Goal: Transaction & Acquisition: Purchase product/service

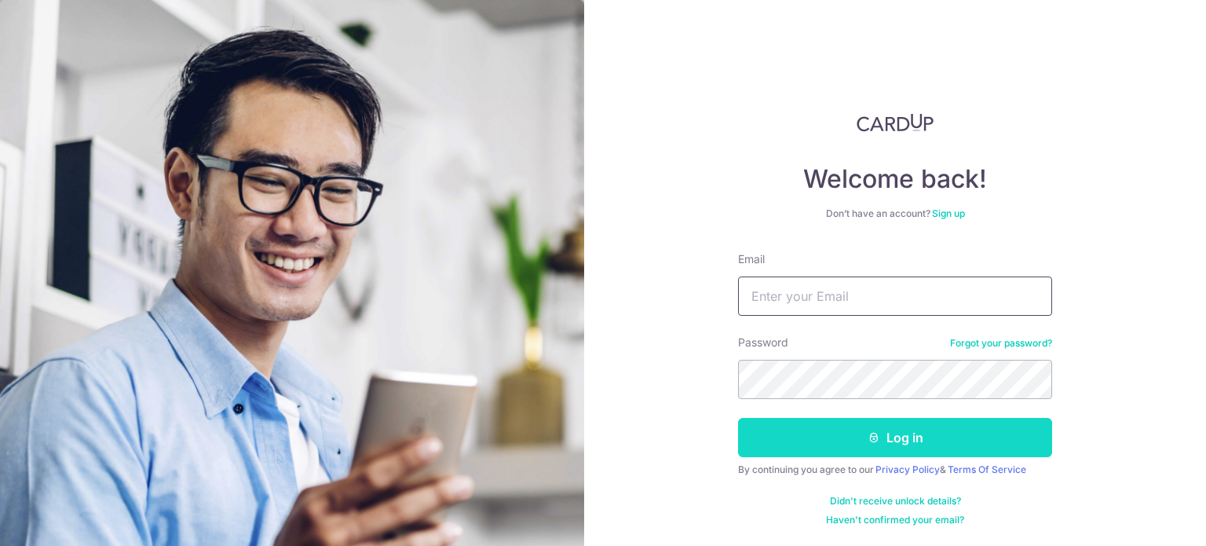
type input "[PERSON_NAME][EMAIL_ADDRESS][PERSON_NAME][DOMAIN_NAME]"
click at [942, 449] on button "Log in" at bounding box center [895, 437] width 314 height 39
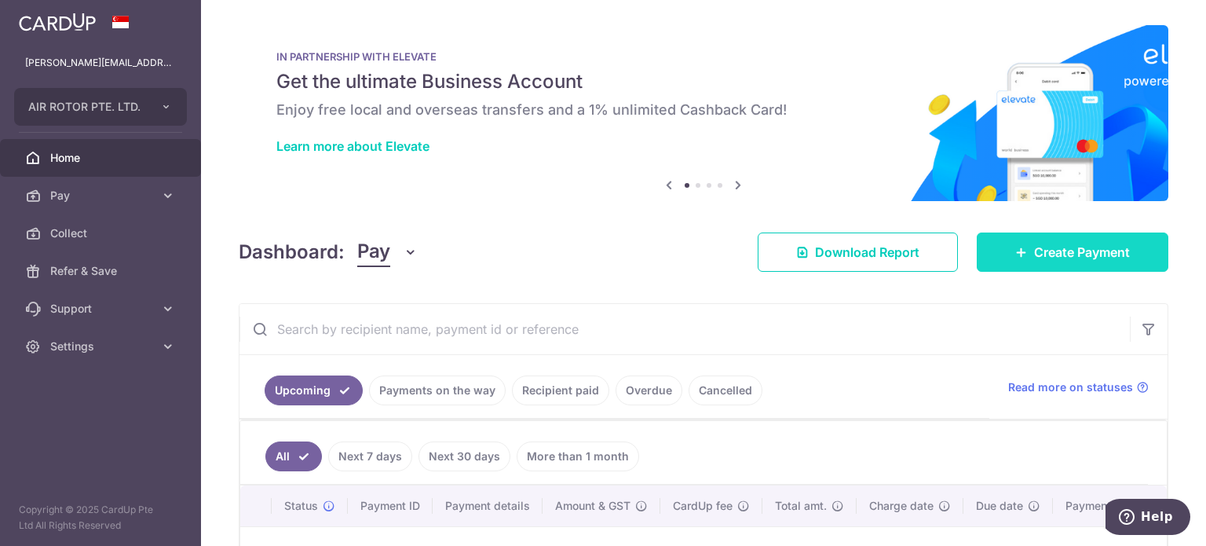
click at [1071, 250] on span "Create Payment" at bounding box center [1082, 252] width 96 height 19
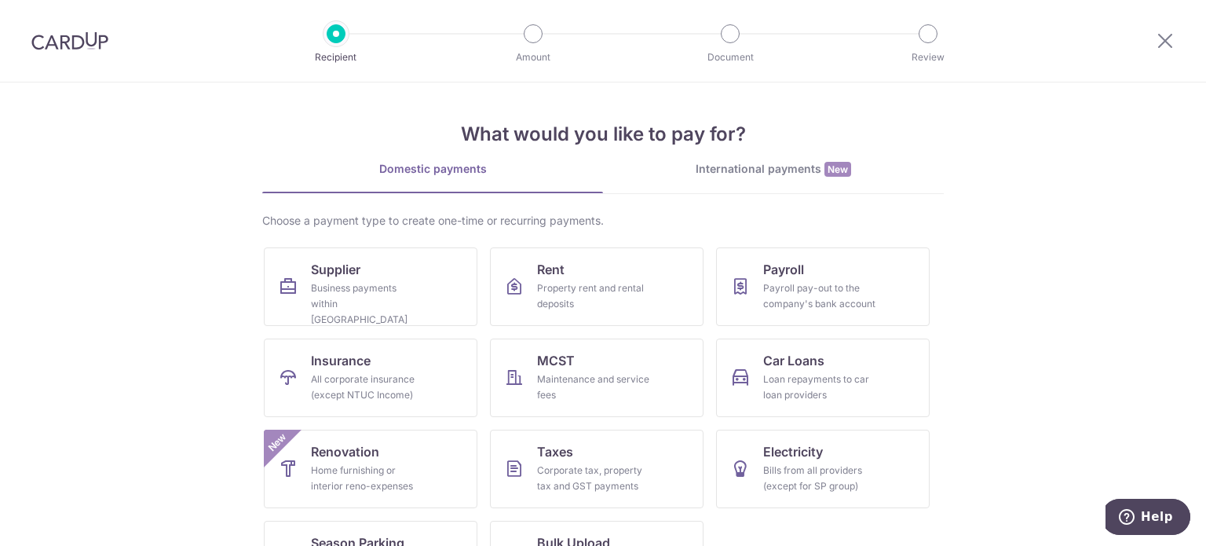
click at [774, 166] on div "International payments New" at bounding box center [773, 169] width 341 height 16
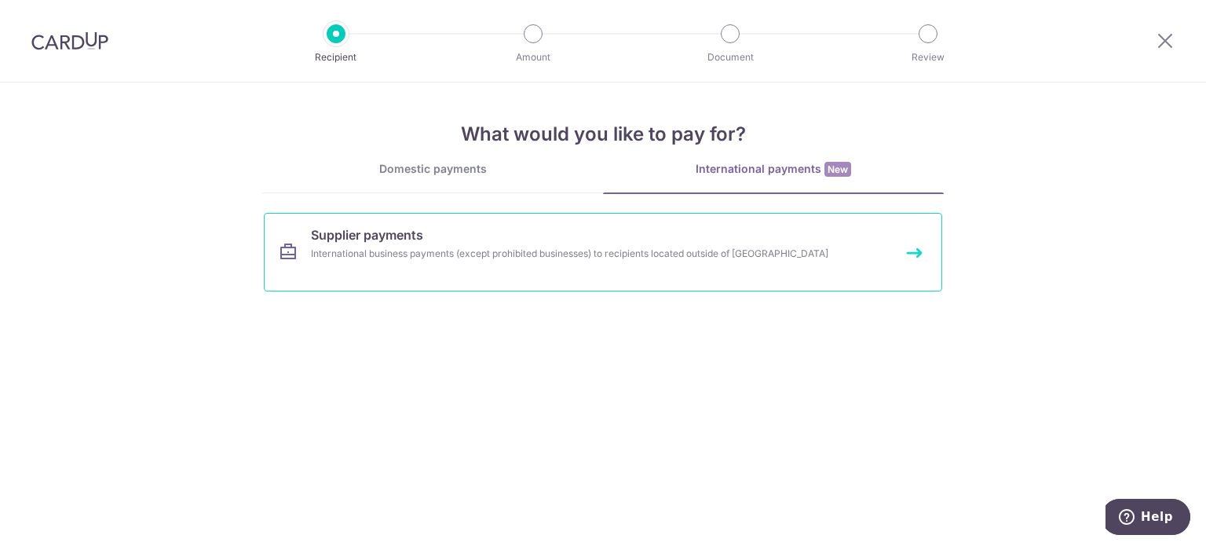
click at [480, 250] on div "International business payments (except prohibited businesses) to recipients lo…" at bounding box center [582, 254] width 542 height 16
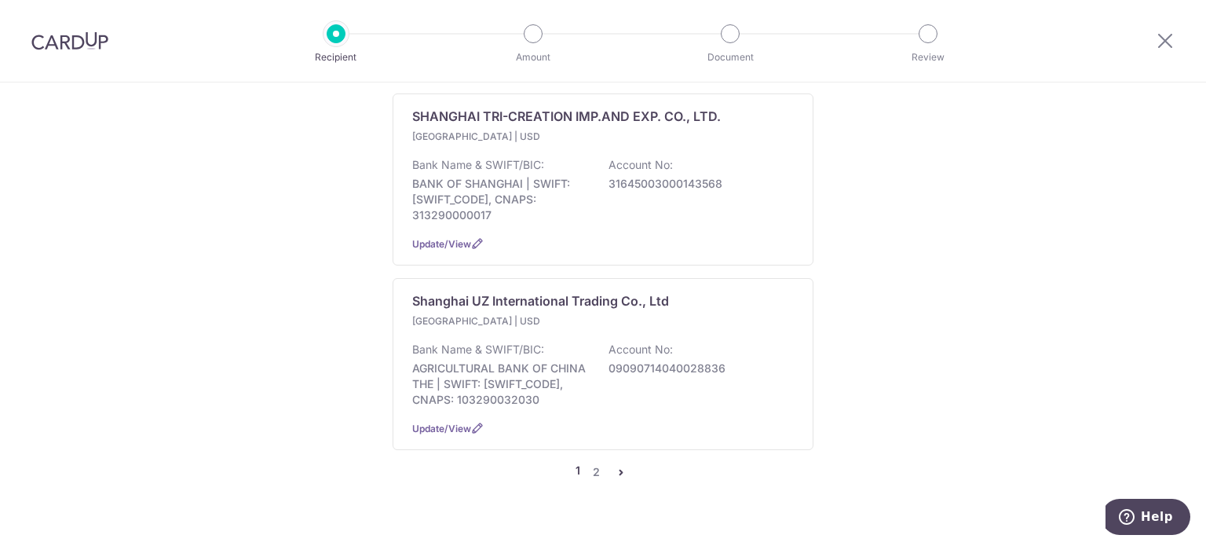
scroll to position [1756, 0]
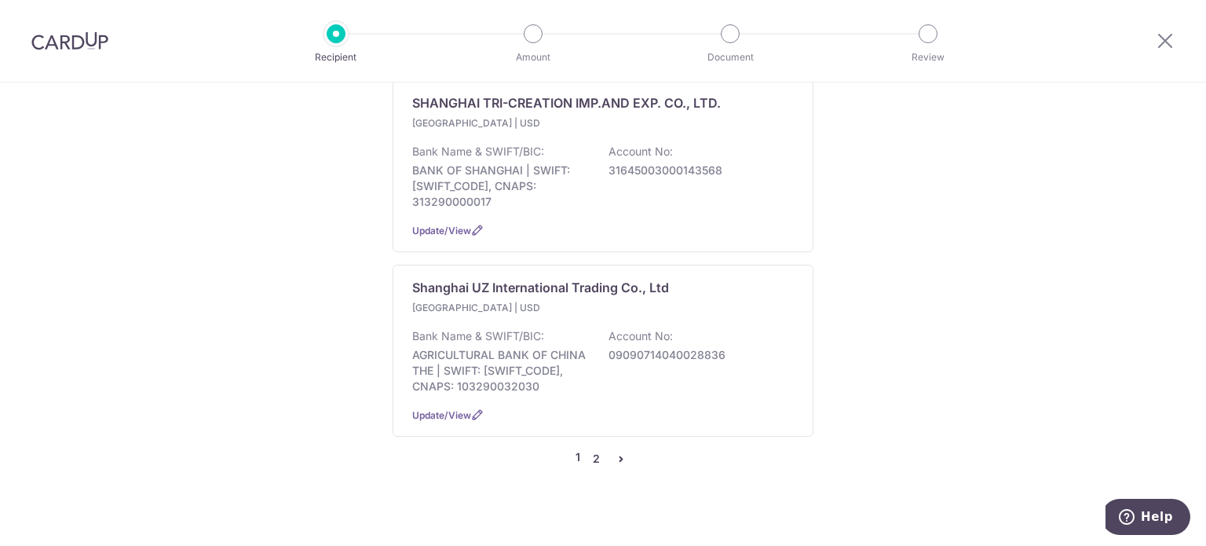
click at [590, 449] on link "2" at bounding box center [595, 458] width 19 height 19
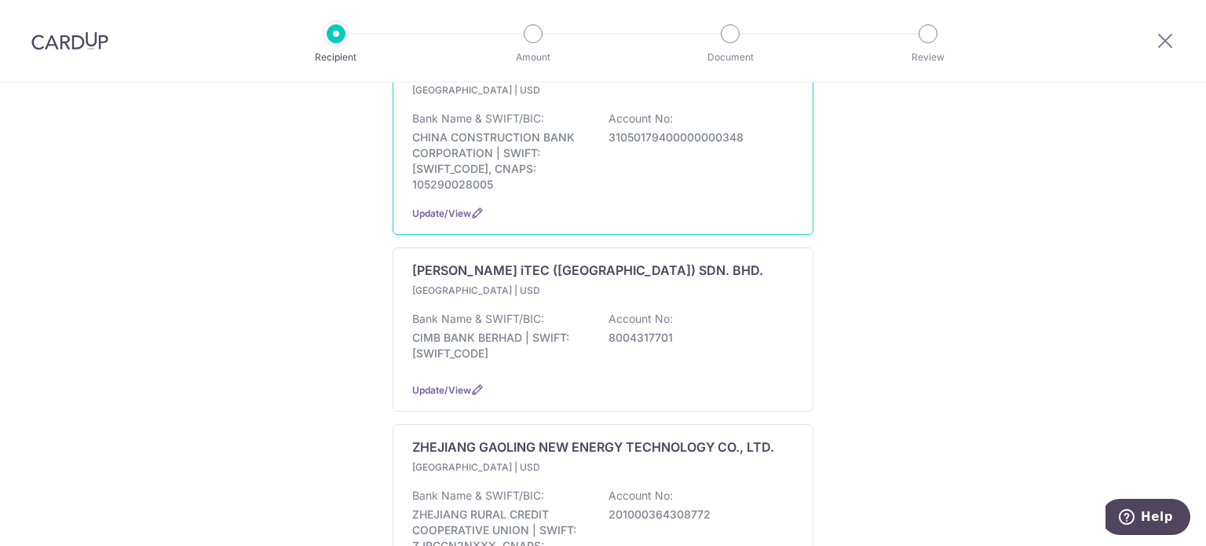
scroll to position [314, 0]
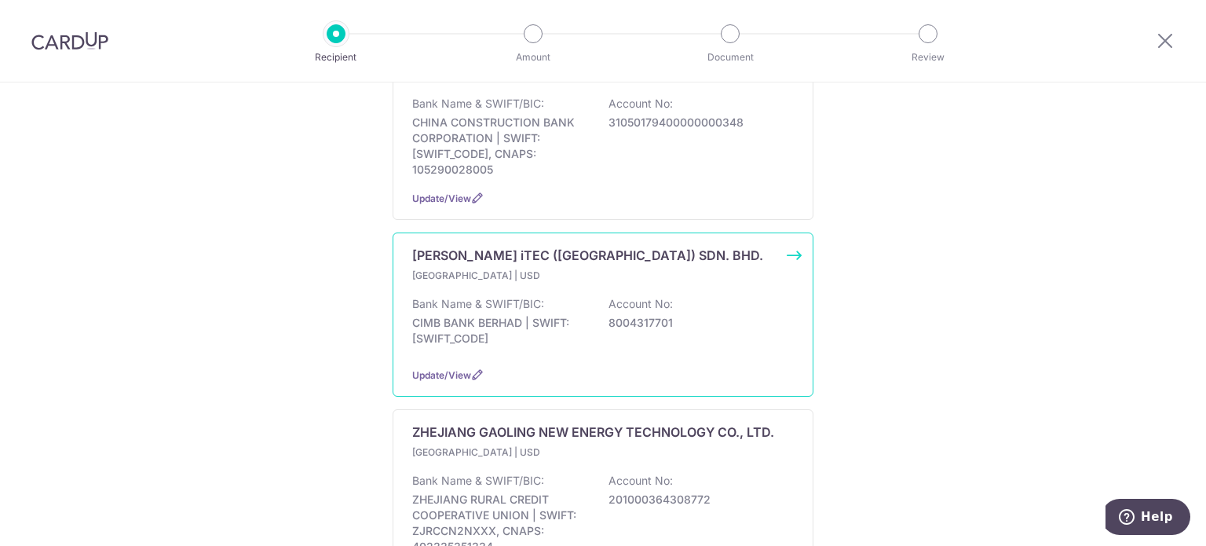
click at [590, 296] on div "Bank Name & SWIFT/BIC: CIMB BANK BERHAD | SWIFT: CIBBMYKLXXX Account No: 800431…" at bounding box center [603, 325] width 382 height 58
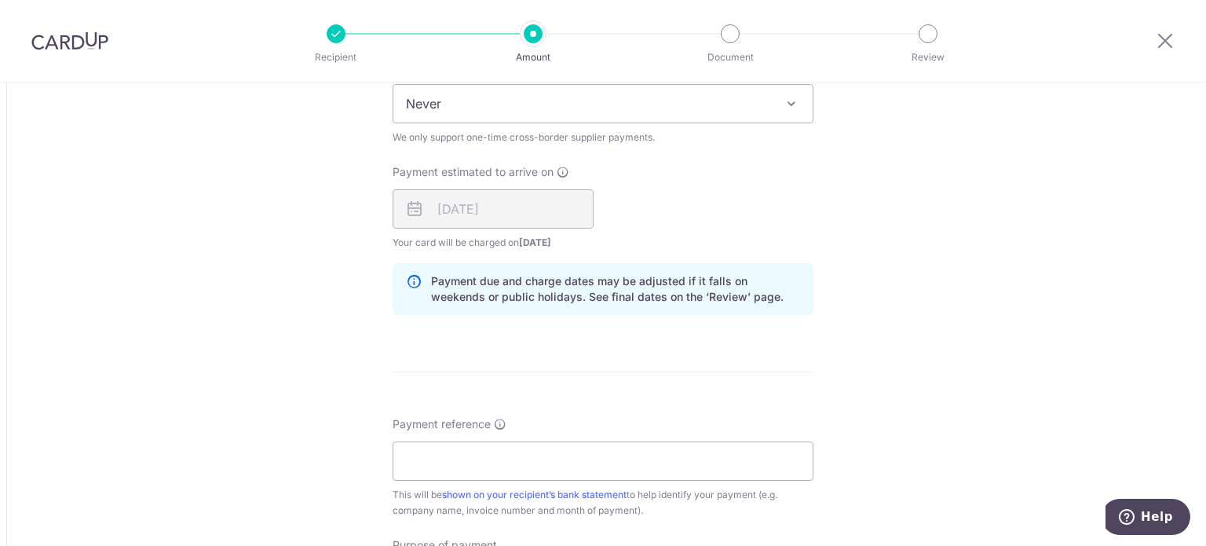
scroll to position [1686, 0]
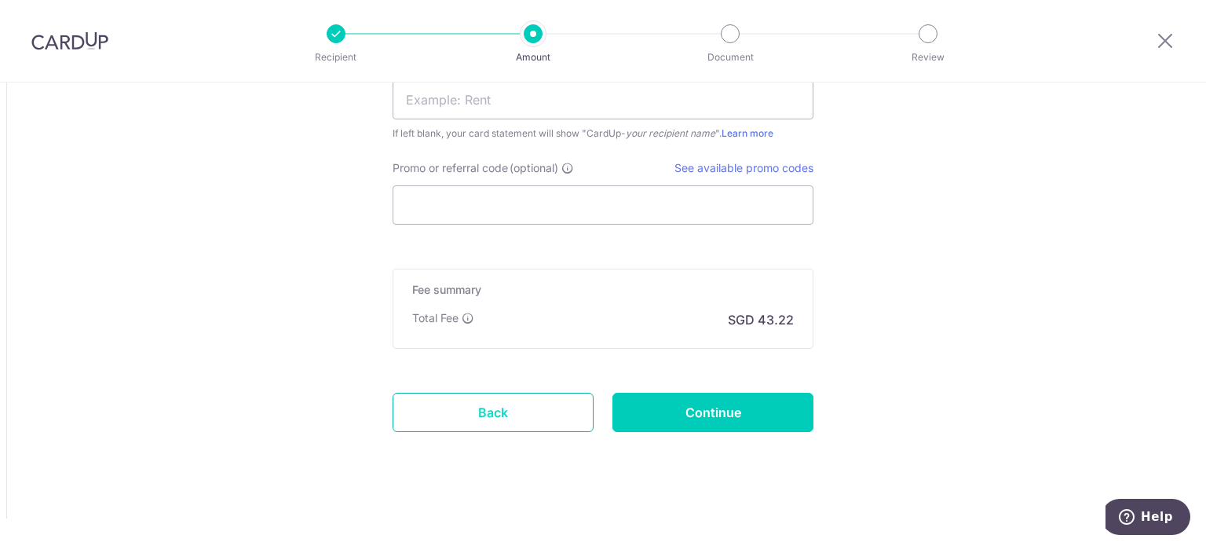
click at [499, 419] on link "Back" at bounding box center [493, 412] width 201 height 39
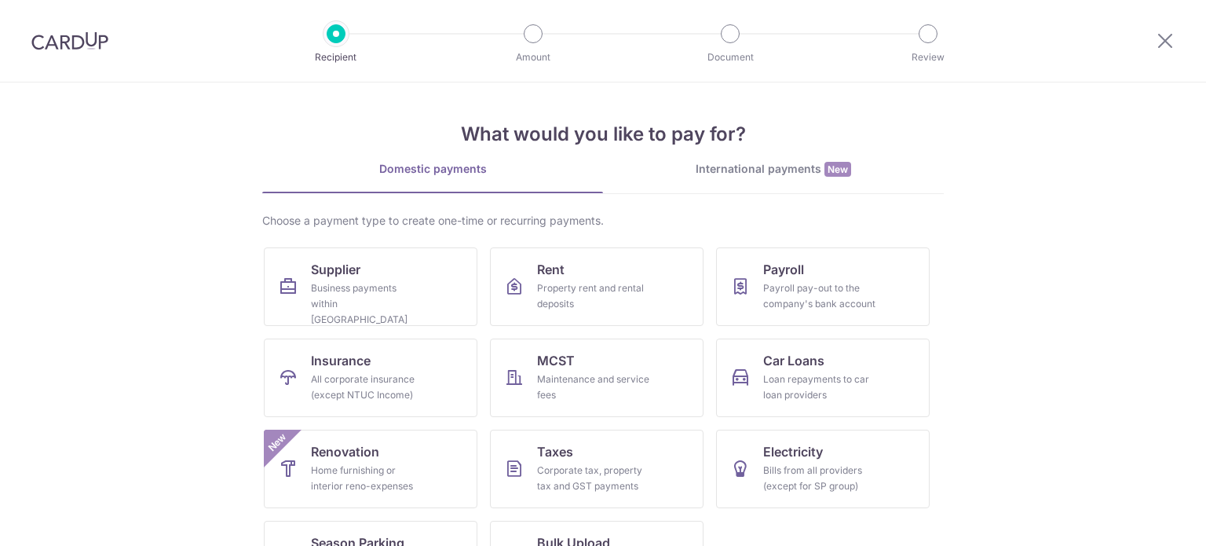
click at [771, 173] on div "International payments New" at bounding box center [773, 169] width 341 height 16
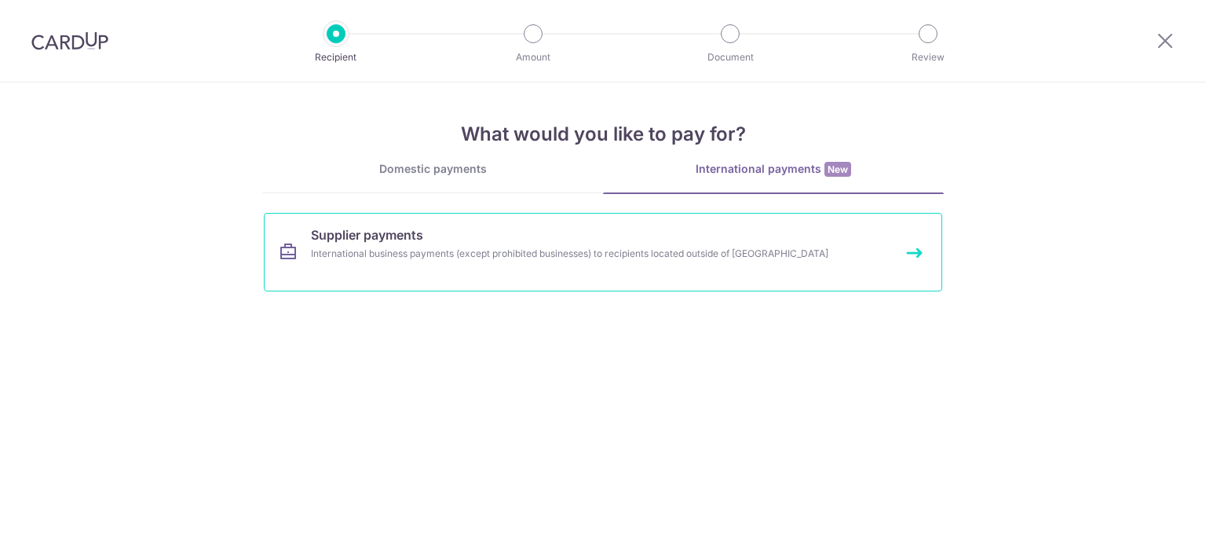
click at [462, 244] on link "Supplier payments International business payments (except prohibited businesses…" at bounding box center [603, 252] width 678 height 79
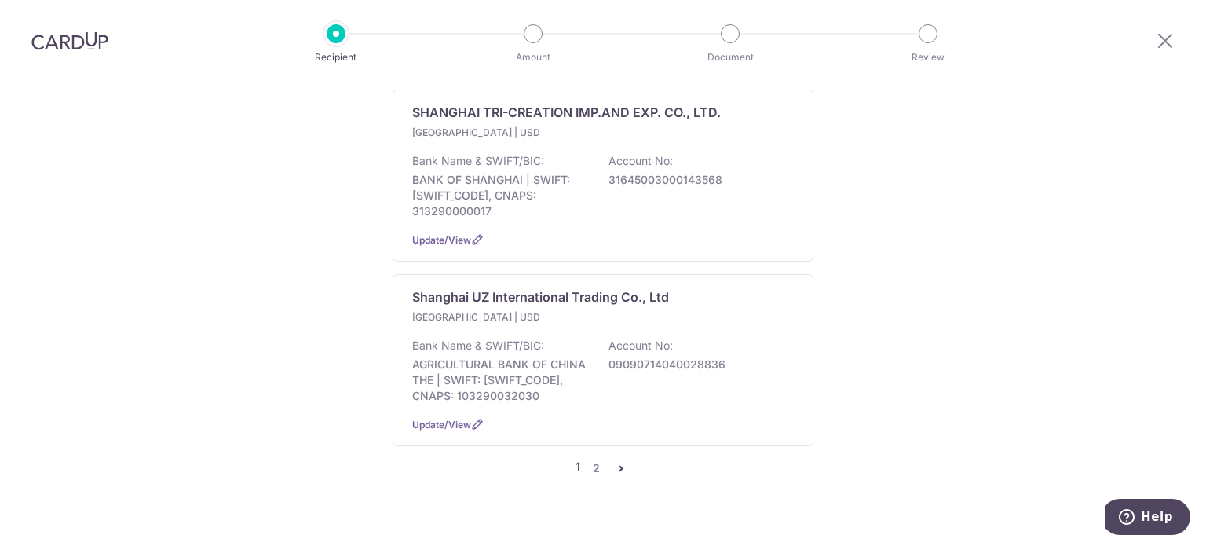
scroll to position [1756, 0]
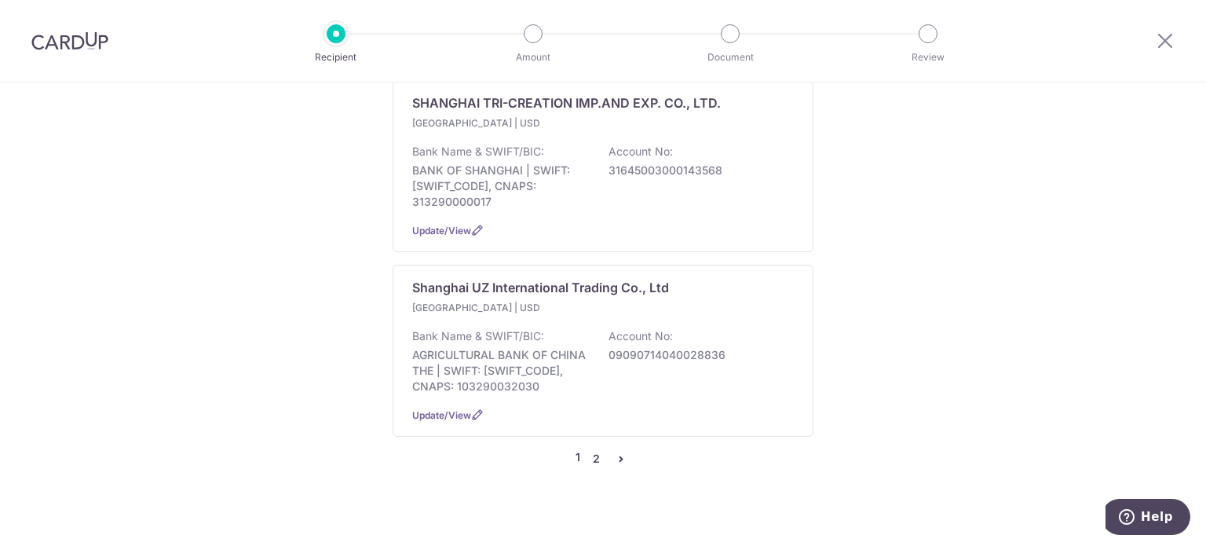
click at [587, 449] on link "2" at bounding box center [595, 458] width 19 height 19
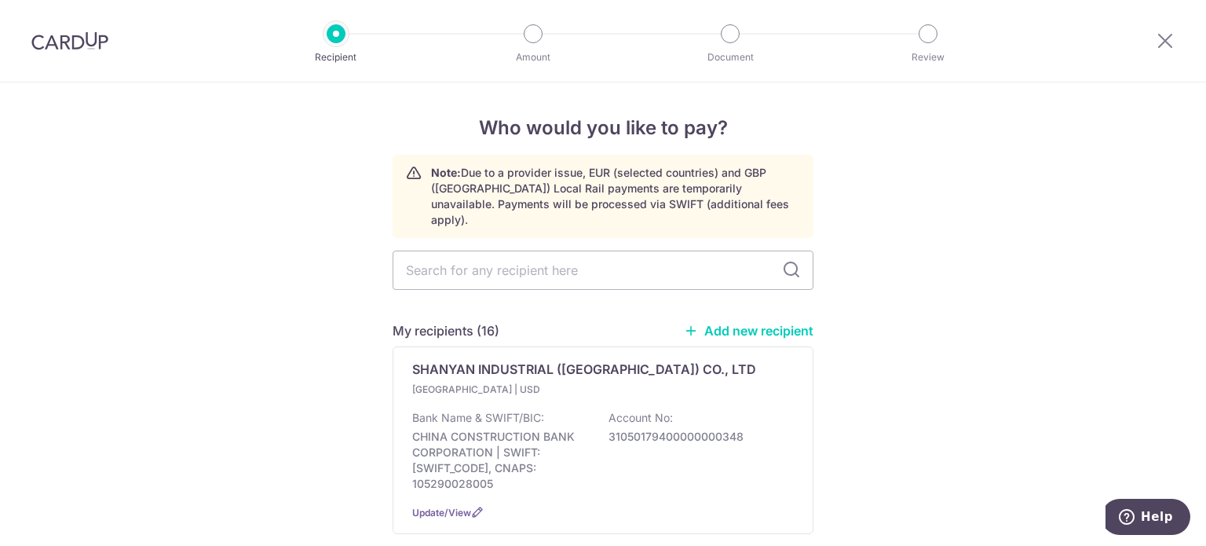
scroll to position [393, 0]
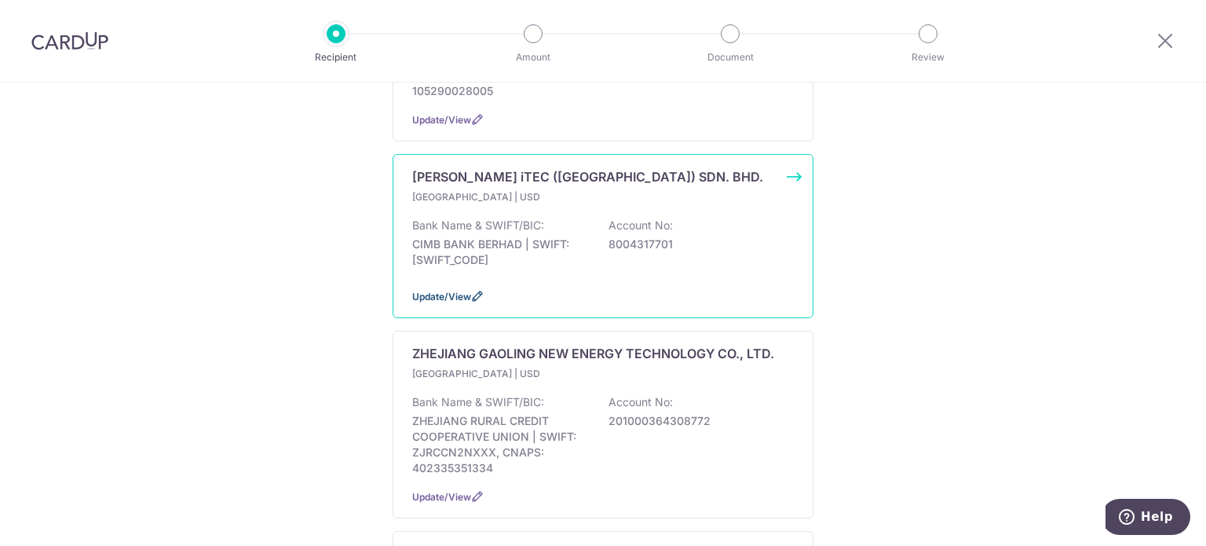
click at [429, 290] on span "Update/View" at bounding box center [441, 296] width 59 height 12
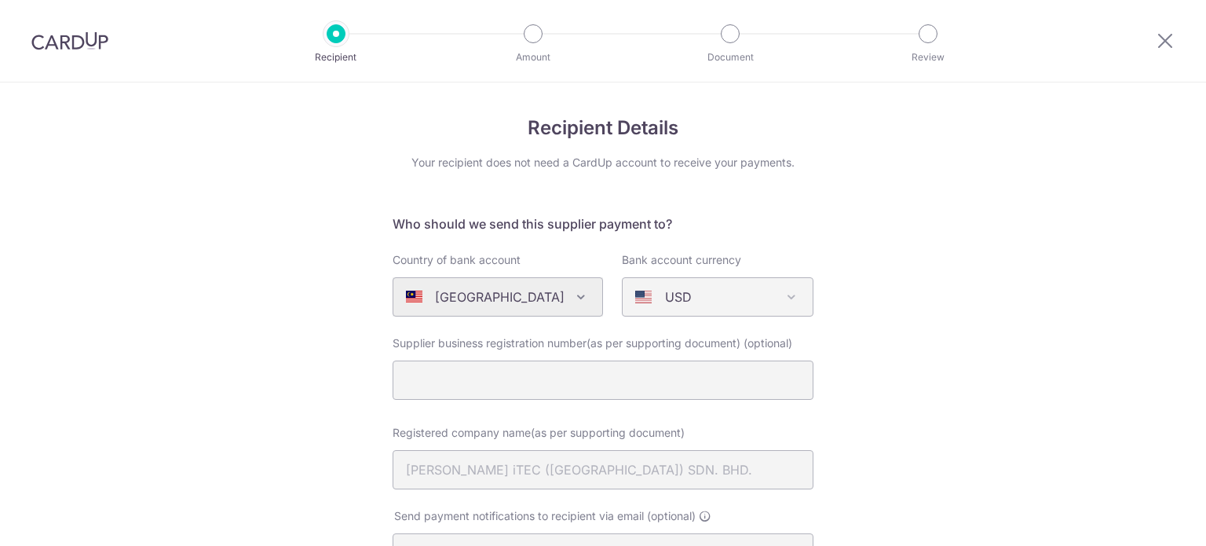
select select "6792"
click at [788, 298] on span at bounding box center [791, 296] width 19 height 19
drag, startPoint x: 685, startPoint y: 298, endPoint x: 648, endPoint y: 298, distance: 36.9
click at [681, 298] on div "USD" at bounding box center [705, 296] width 140 height 19
click at [648, 298] on div "USD" at bounding box center [705, 296] width 140 height 19
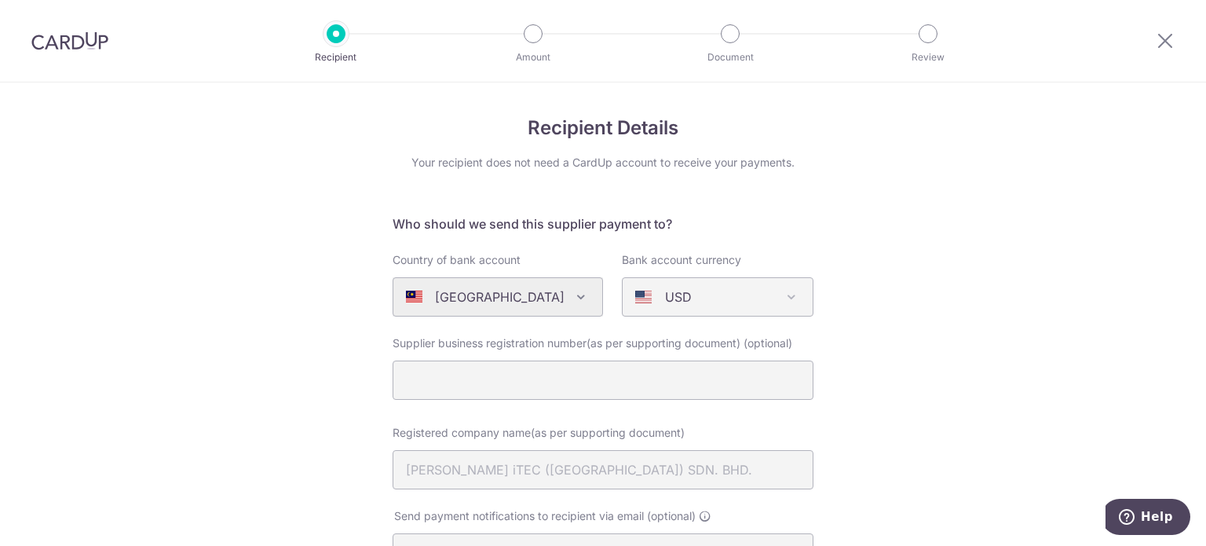
click at [648, 298] on div "USD" at bounding box center [705, 296] width 140 height 19
click at [647, 298] on div "USD" at bounding box center [705, 296] width 140 height 19
click at [665, 298] on p "USD" at bounding box center [678, 296] width 27 height 19
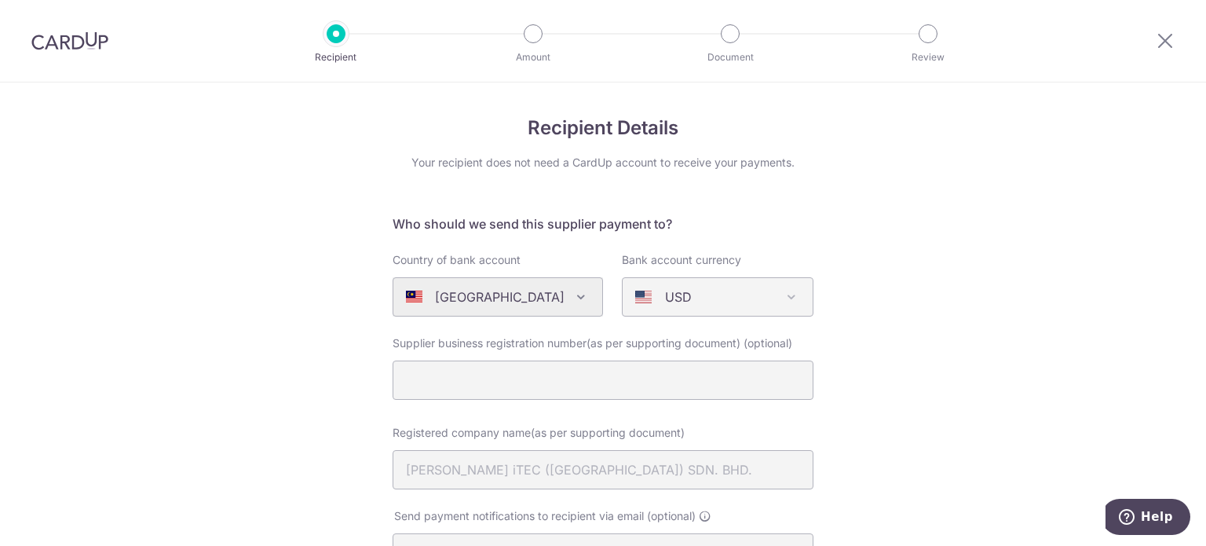
click at [665, 298] on p "USD" at bounding box center [678, 296] width 27 height 19
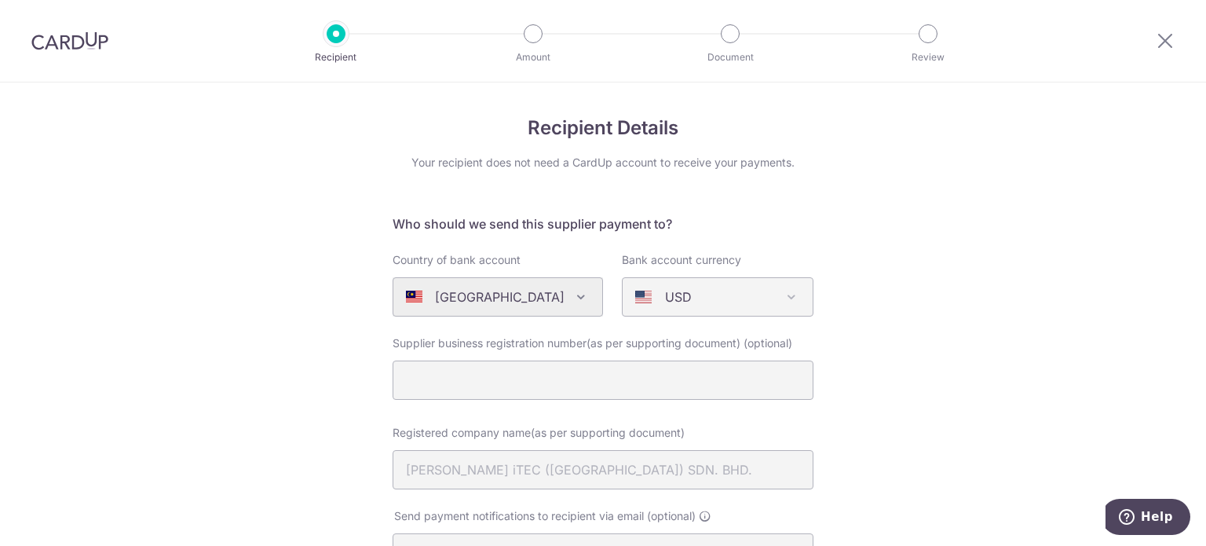
click at [665, 298] on p "USD" at bounding box center [678, 296] width 27 height 19
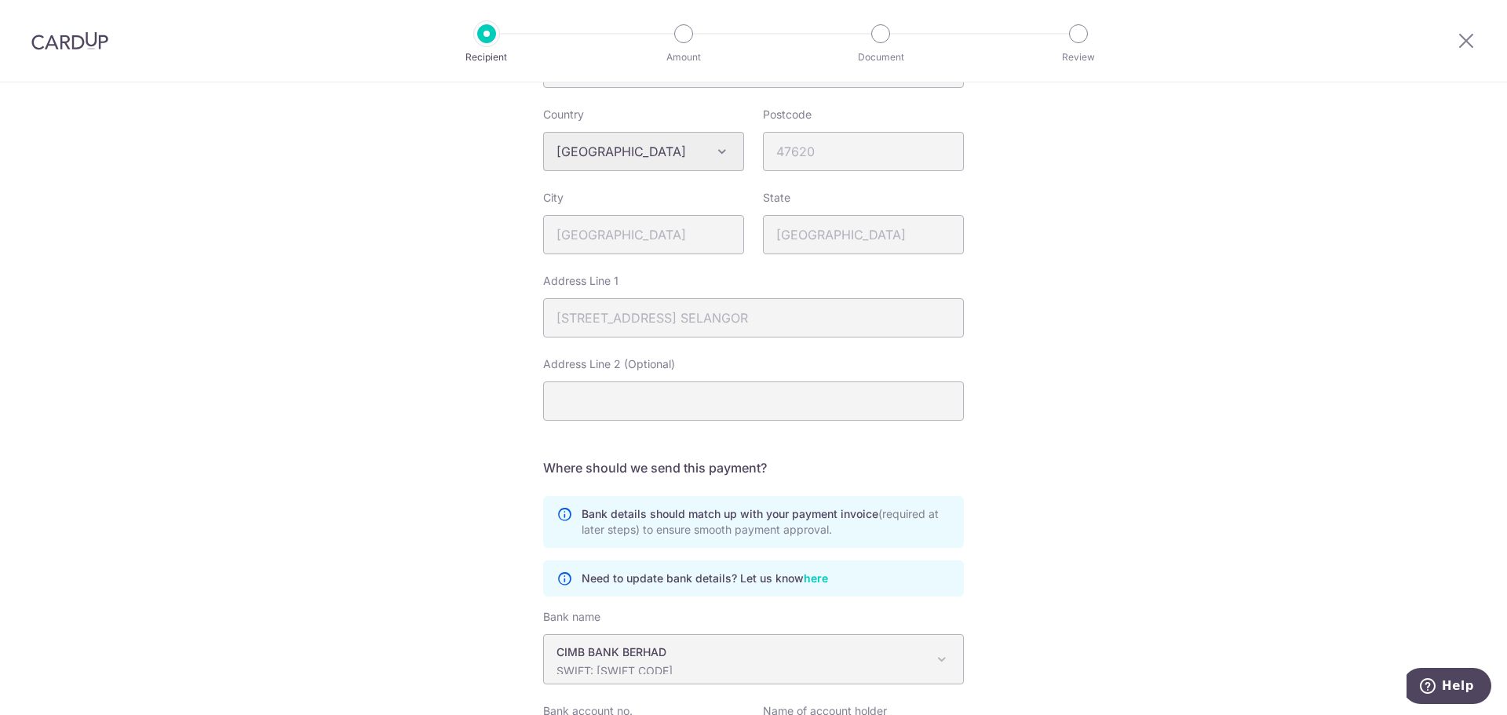
scroll to position [589, 0]
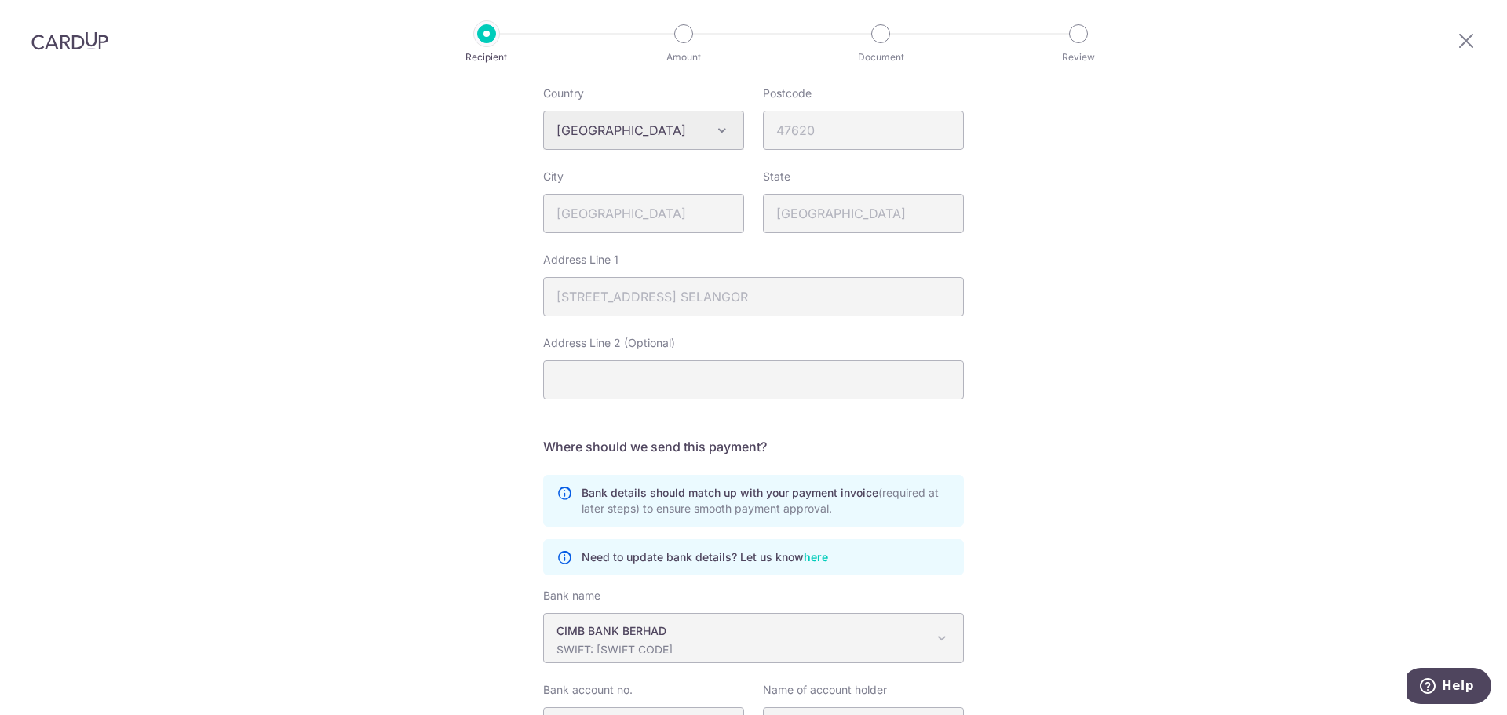
click at [1174, 246] on div "Recipient Details Your recipient does not need a CardUp account to receive your…" at bounding box center [753, 183] width 1507 height 1379
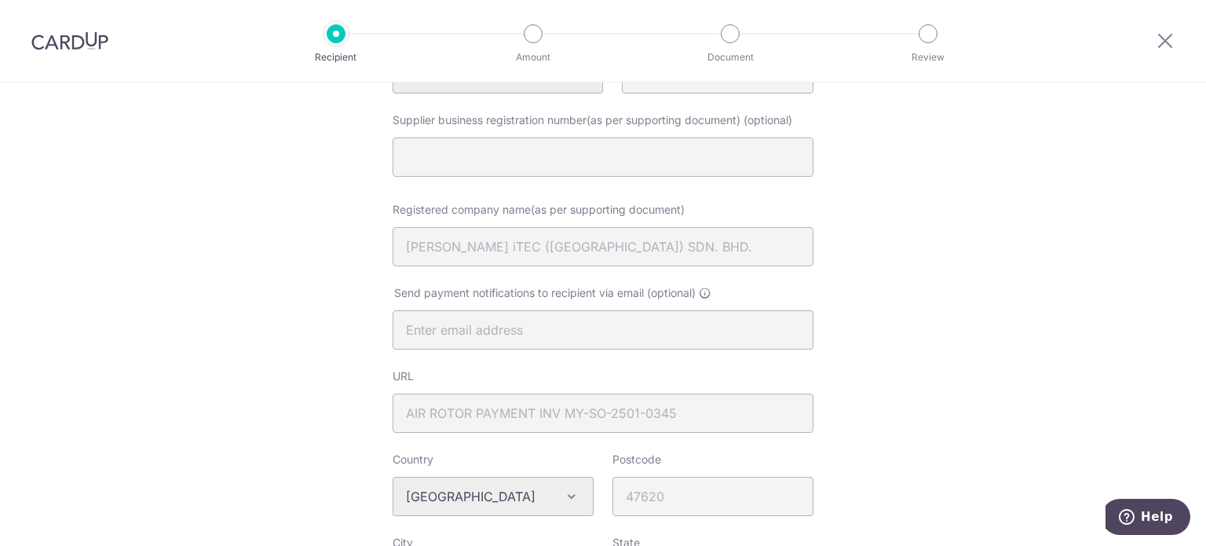
scroll to position [0, 0]
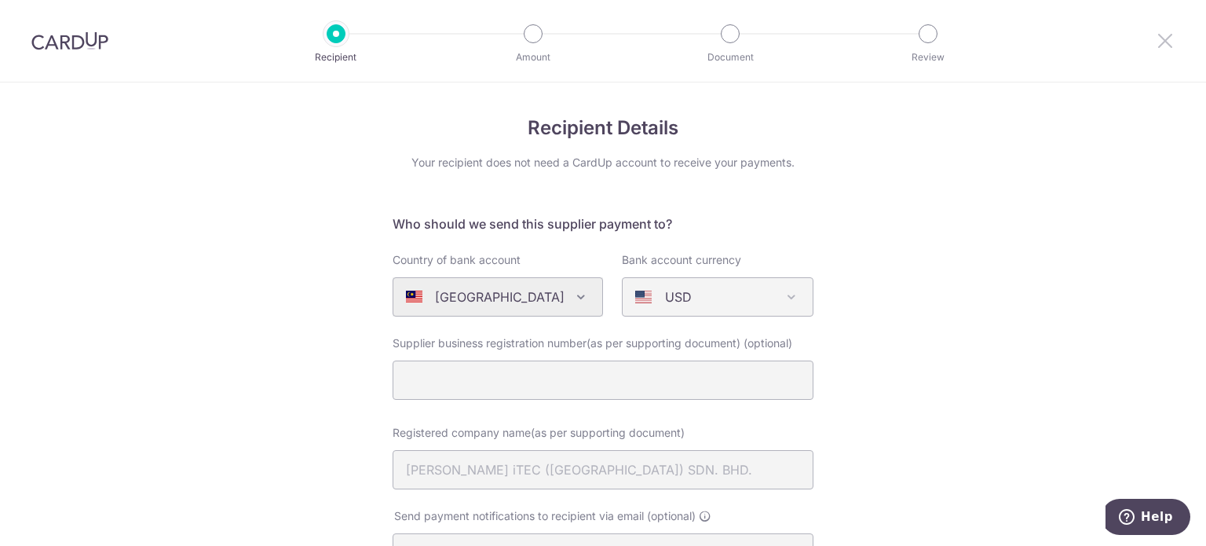
drag, startPoint x: 1165, startPoint y: 37, endPoint x: 674, endPoint y: 68, distance: 492.4
click at [1165, 37] on icon at bounding box center [1165, 41] width 19 height 20
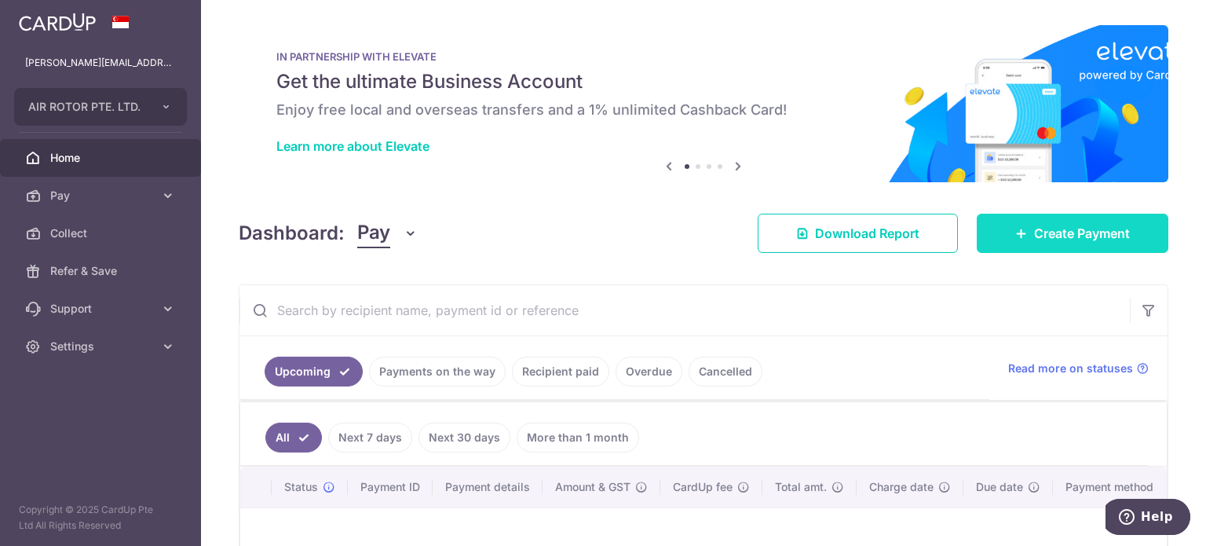
click at [1057, 232] on span "Create Payment" at bounding box center [1082, 233] width 96 height 19
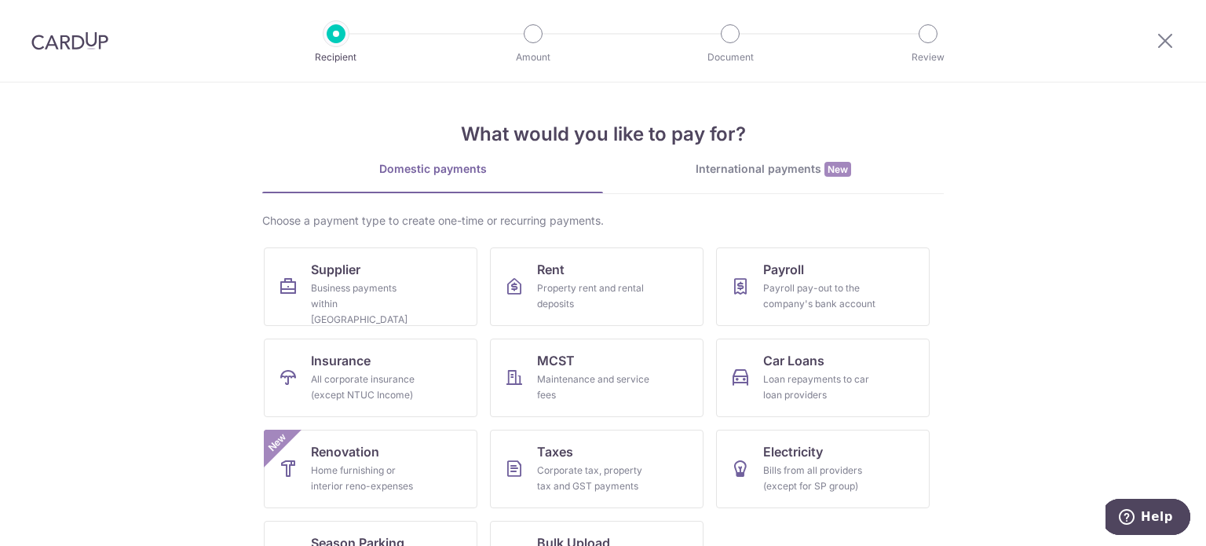
click at [769, 165] on div "International payments New" at bounding box center [773, 169] width 341 height 16
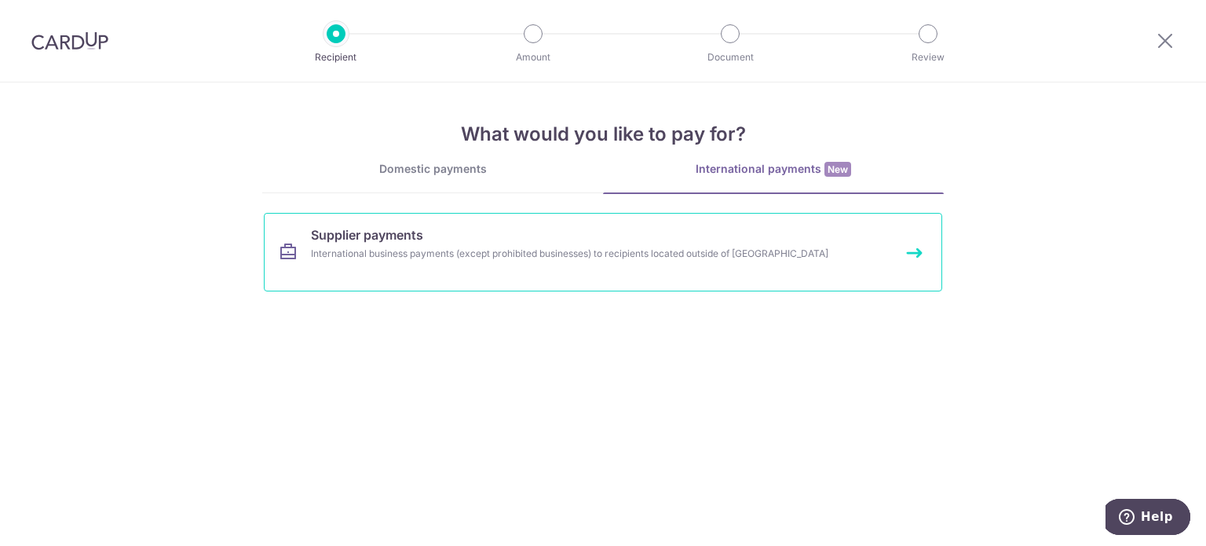
click at [434, 268] on link "Supplier payments International business payments (except prohibited businesses…" at bounding box center [603, 252] width 678 height 79
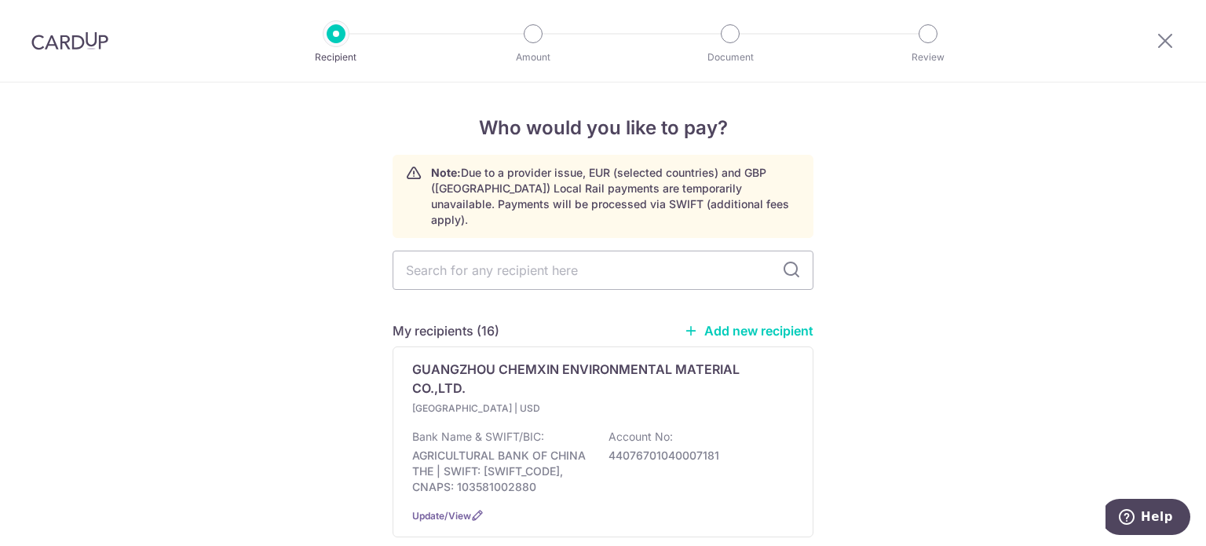
click at [763, 323] on link "Add new recipient" at bounding box center [749, 331] width 130 height 16
select select
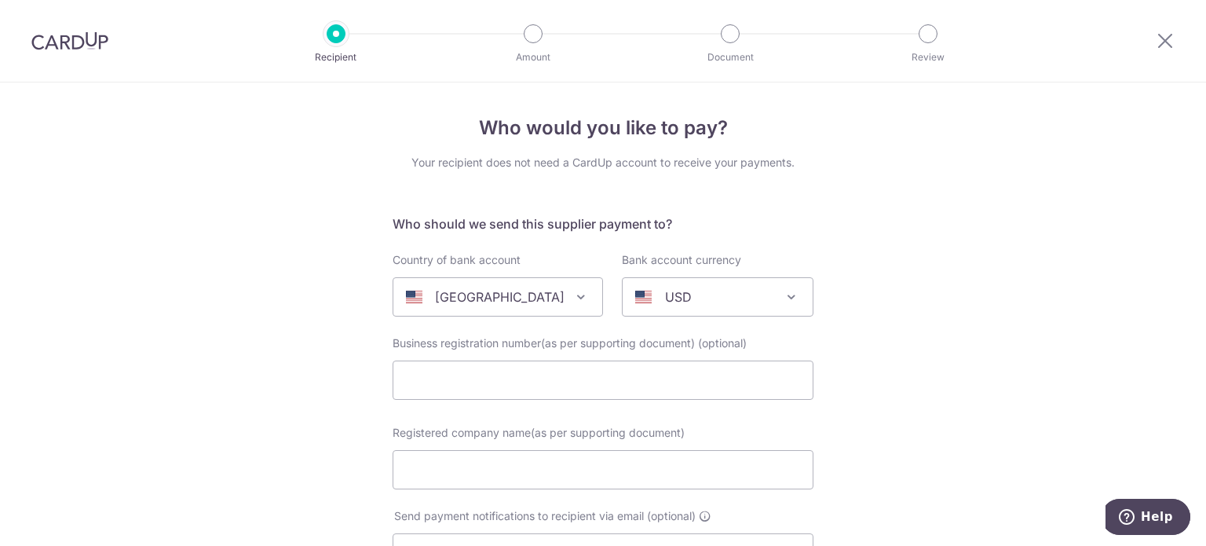
click at [494, 296] on p "[GEOGRAPHIC_DATA]" at bounding box center [500, 296] width 130 height 19
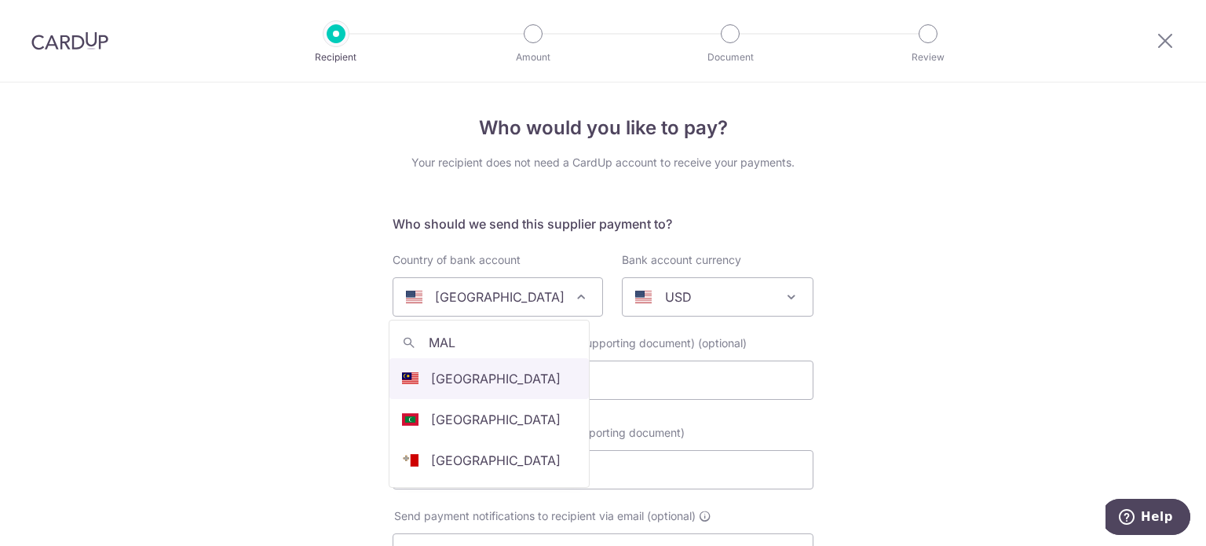
type input "MAL"
select select "159"
select select "[GEOGRAPHIC_DATA]"
select select
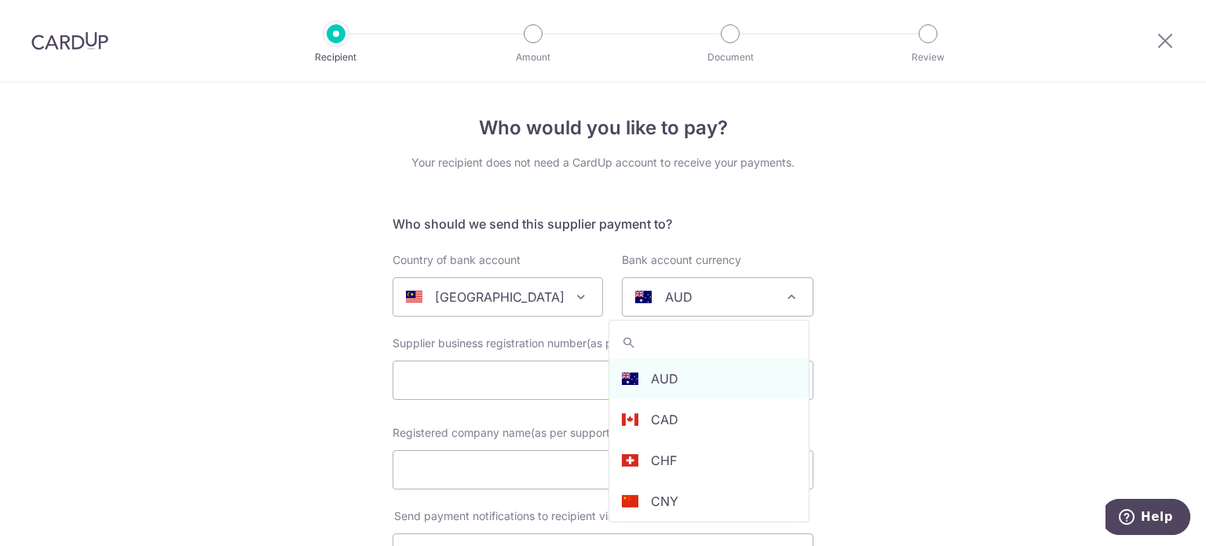
click at [735, 301] on div "AUD" at bounding box center [705, 296] width 140 height 19
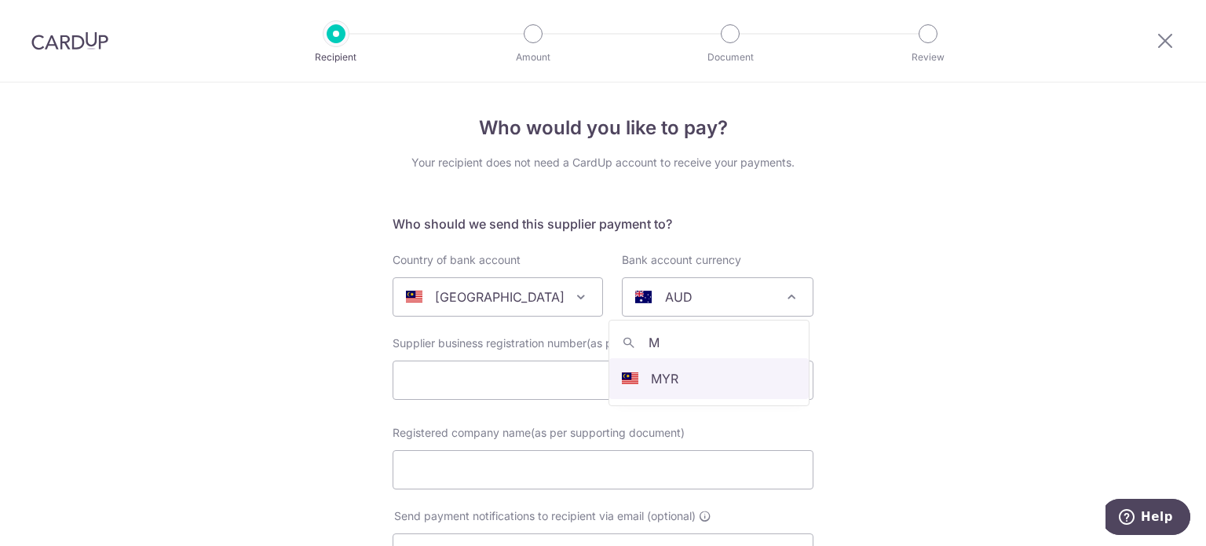
type input "M"
select select "4"
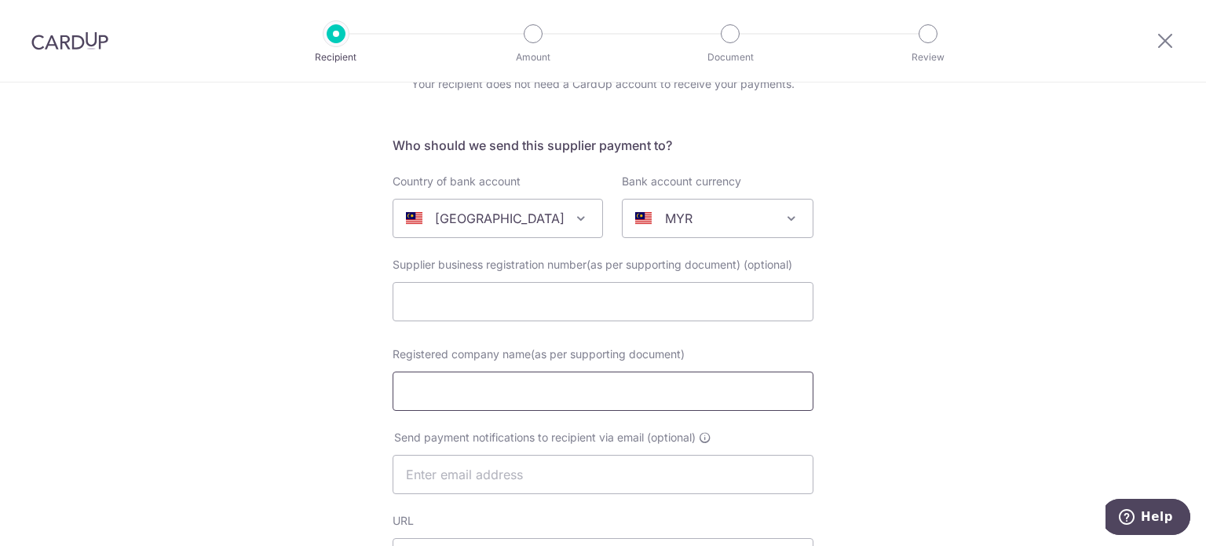
click at [645, 389] on input "Registered company name(as per supporting document)" at bounding box center [603, 390] width 421 height 39
click at [516, 307] on input "text" at bounding box center [603, 301] width 421 height 39
click at [407, 394] on input "Registered company name(as per supporting document)" at bounding box center [603, 390] width 421 height 39
paste input "SUTO iTEC (MALAYSIA) SDN. BHD. -"
type input "[PERSON_NAME] iTEC ([GEOGRAPHIC_DATA]) SDN. BHD."
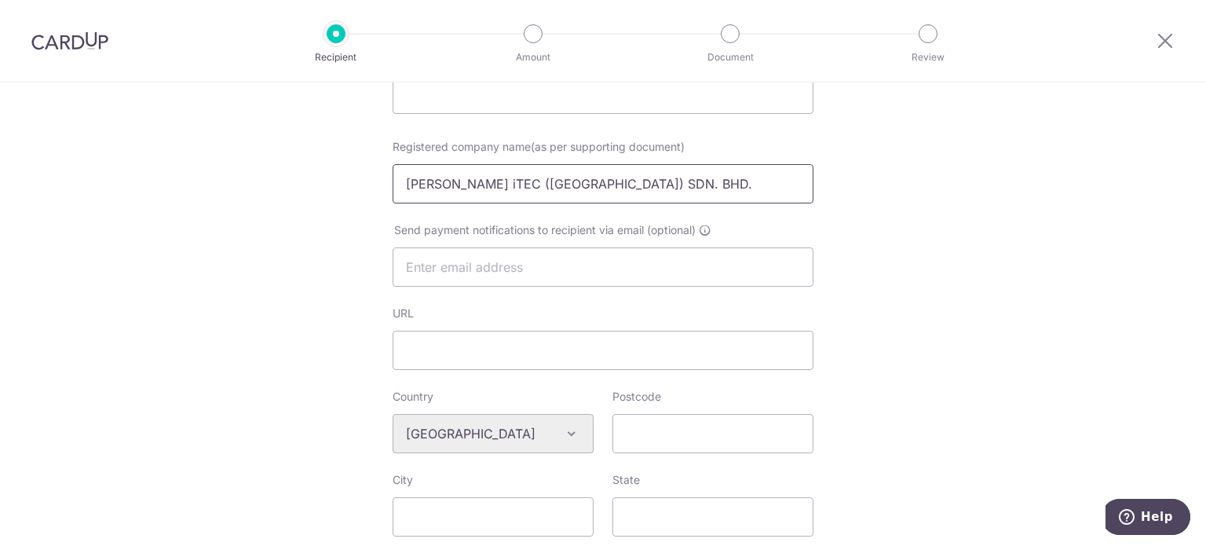
scroll to position [314, 0]
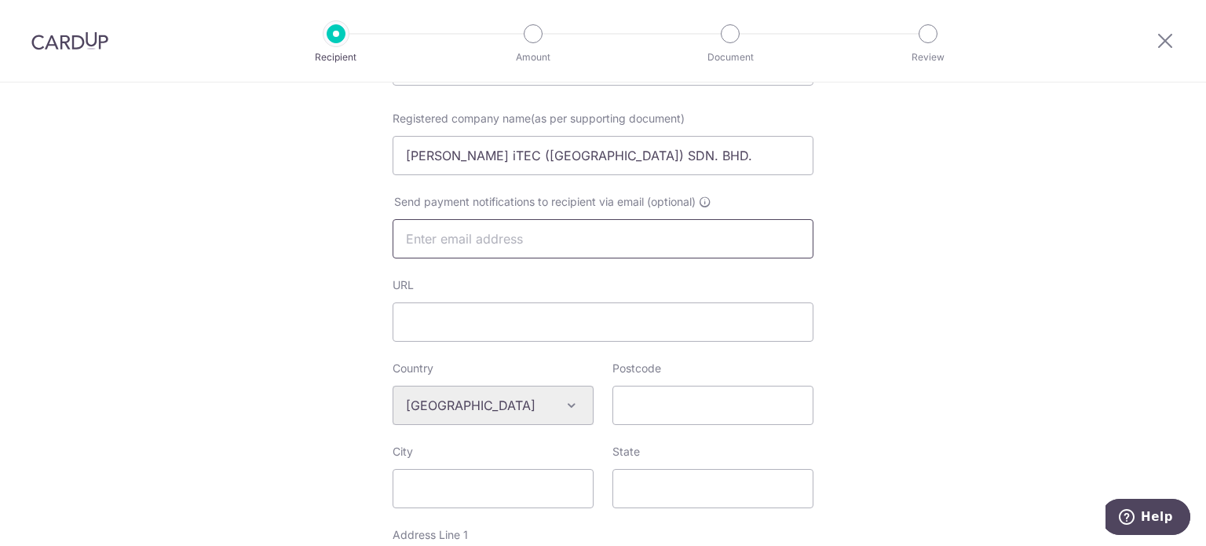
click at [511, 240] on input "text" at bounding box center [603, 238] width 421 height 39
click at [472, 243] on input "T.N. Pang <tn.pang@suto-itec.com>" at bounding box center [603, 238] width 421 height 39
drag, startPoint x: 471, startPoint y: 239, endPoint x: 359, endPoint y: 238, distance: 112.3
click at [359, 238] on div "Who would you like to pay? Your recipient does not need a CardUp account to rec…" at bounding box center [603, 434] width 1206 height 1333
click at [647, 235] on input "tn.pang@suto-itec.com>" at bounding box center [603, 238] width 421 height 39
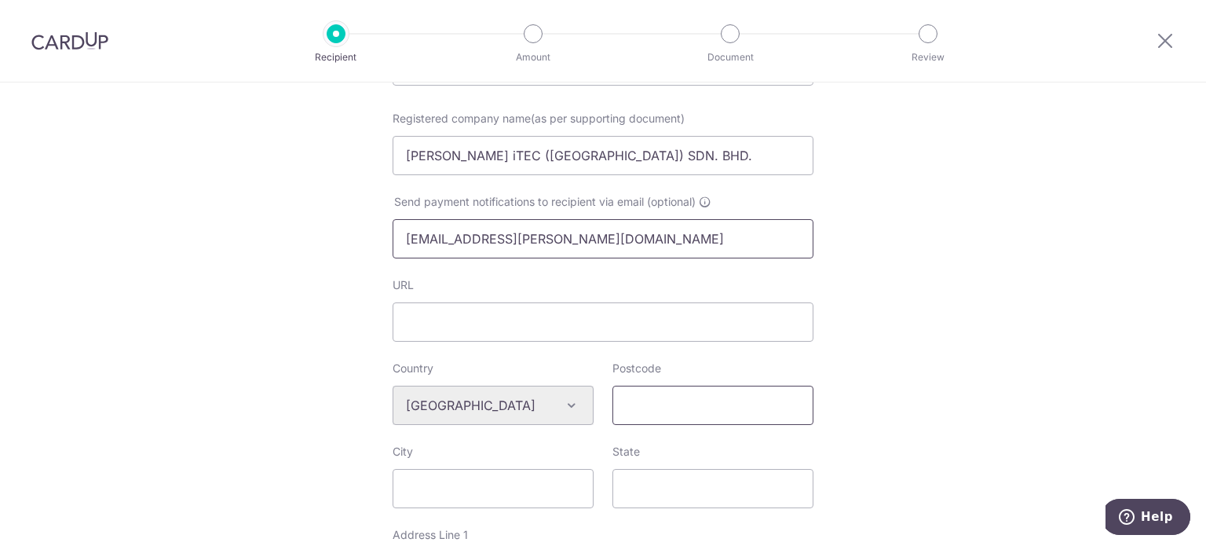
type input "tn.pang@suto-itec.com"
click at [663, 404] on input "Postcode" at bounding box center [712, 404] width 201 height 39
click at [653, 407] on input "Postcode" at bounding box center [712, 404] width 201 height 39
type input "47620"
click at [497, 488] on input "City" at bounding box center [493, 488] width 201 height 39
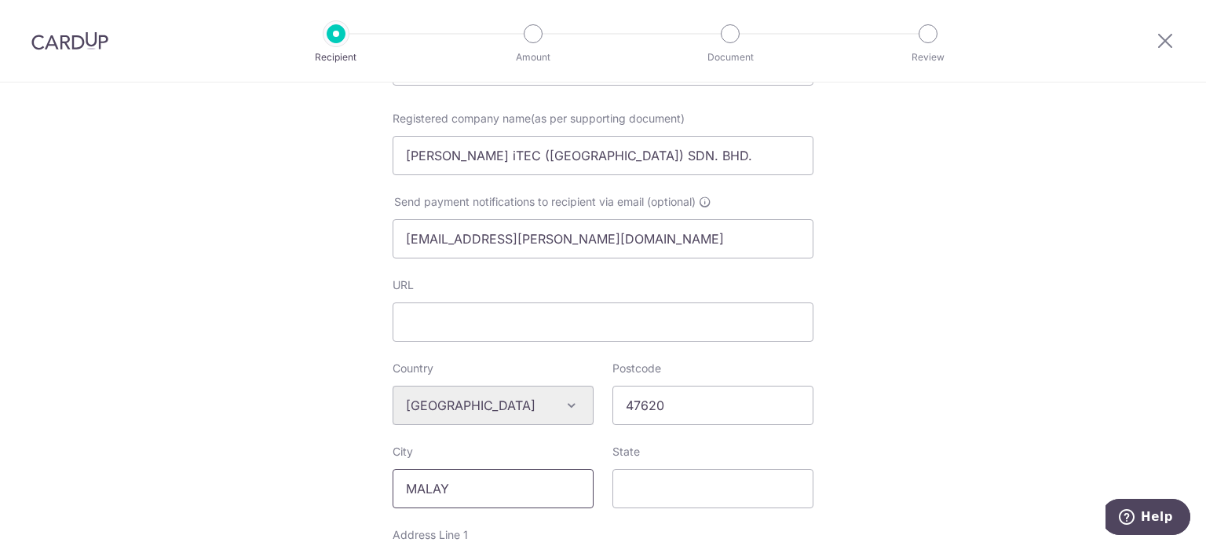
type input "MALAYSIA"
click at [659, 495] on input "State" at bounding box center [712, 488] width 201 height 39
type input "SELANGOR"
click at [887, 449] on div "Who would you like to pay? Your recipient does not need a CardUp account to rec…" at bounding box center [603, 434] width 1206 height 1333
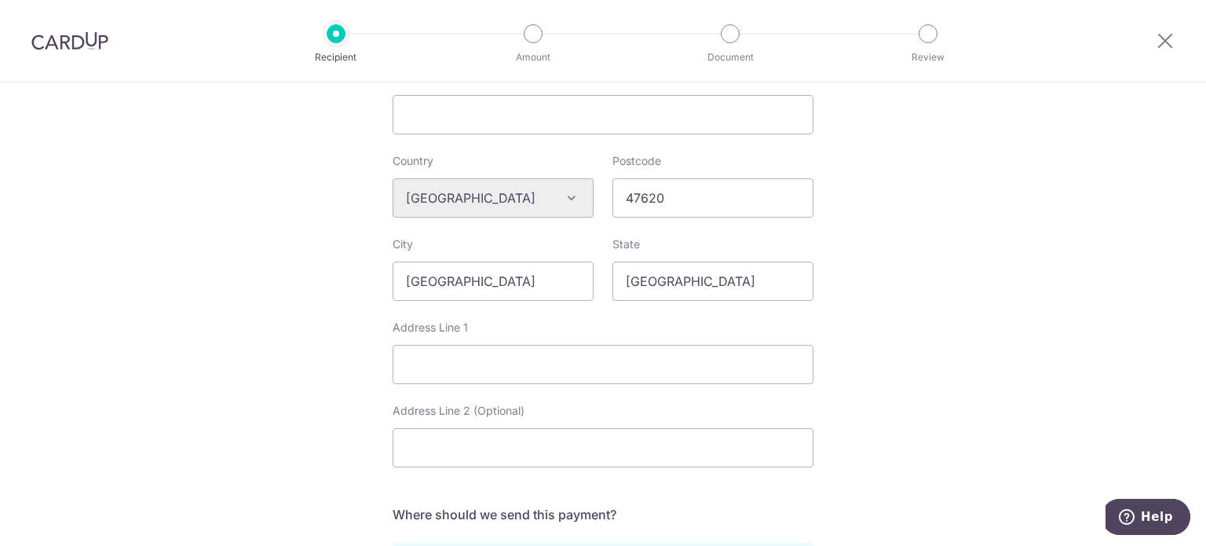
scroll to position [550, 0]
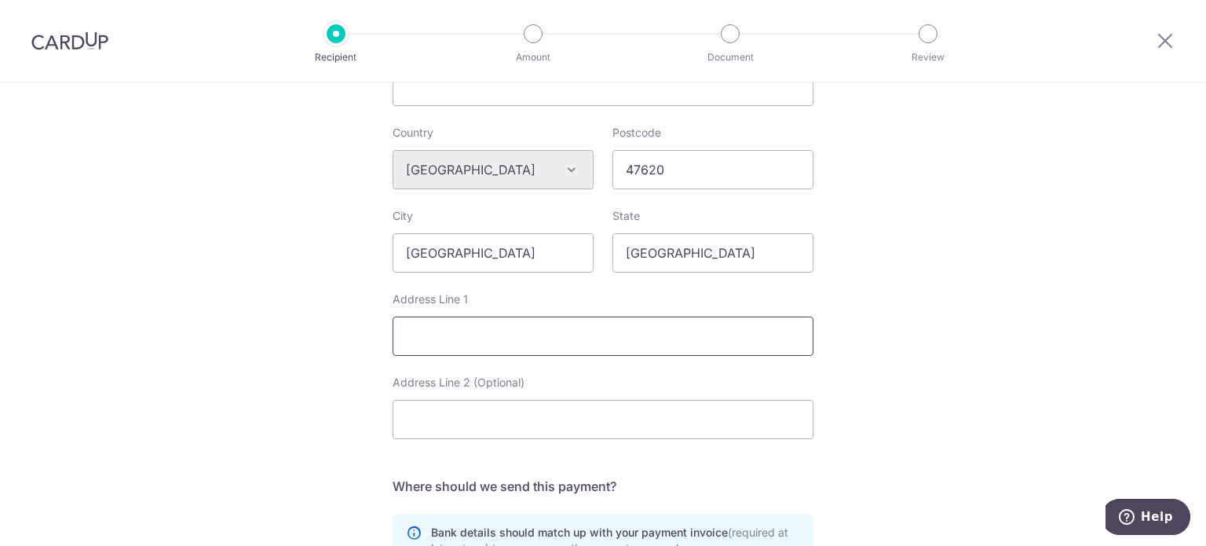
click at [506, 332] on input "Address Line 1" at bounding box center [603, 335] width 421 height 39
paste input "SUTO iTEC (MALAYSIA) SDN. BHD. -"
type input "SUTO iTEC (MALAYSIA) SDN. BHD. -"
click at [509, 418] on input "Address Line 2 (Optional)" at bounding box center [603, 419] width 421 height 39
type input "NO. 22-A JALAN TIARA 2, TIARA SQUARE, USJ12"
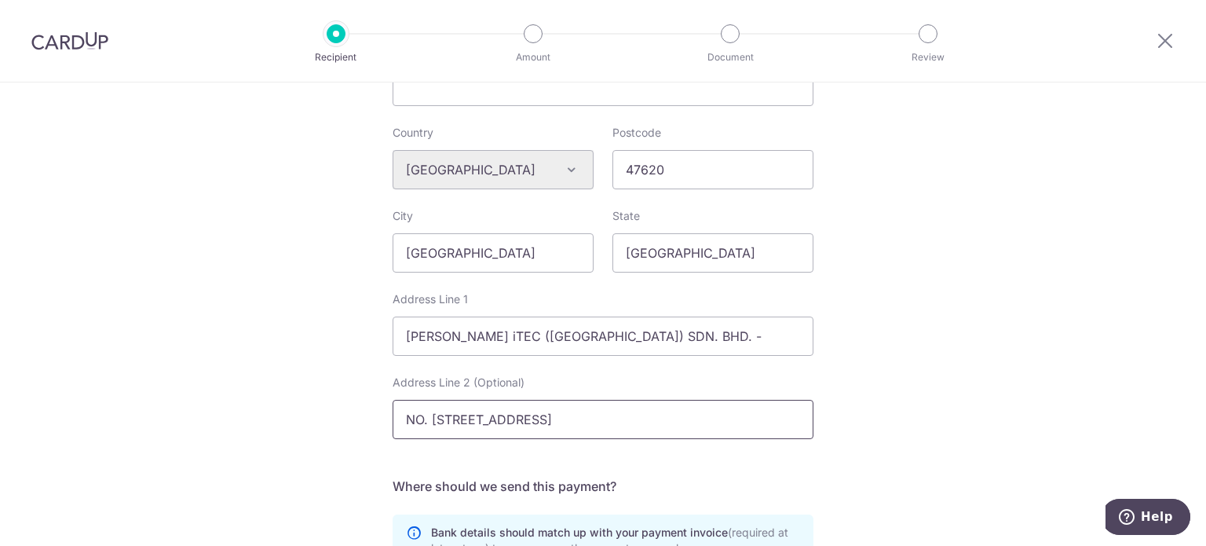
drag, startPoint x: 732, startPoint y: 417, endPoint x: 321, endPoint y: 402, distance: 410.8
click at [321, 402] on div "Who would you like to pay? Your recipient does not need a CardUp account to rec…" at bounding box center [603, 199] width 1206 height 1333
drag, startPoint x: 634, startPoint y: 335, endPoint x: 294, endPoint y: 326, distance: 340.8
click at [292, 327] on div "Who would you like to pay? Your recipient does not need a CardUp account to rec…" at bounding box center [603, 199] width 1206 height 1333
paste input "NO. 22-A JALAN TIARA 2, TIARA SQUARE, USJ12"
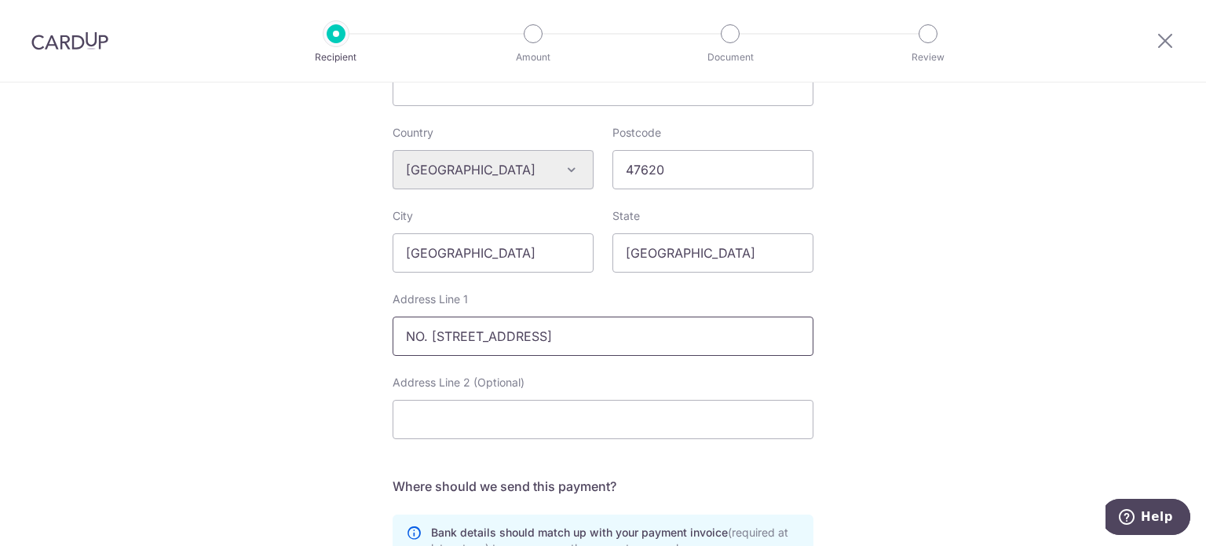
scroll to position [0, 82]
type input "NO. 22-A JALAN TIARA 2, TIARA SQUARE, USJ12 TAMAN PERINDUSTRIAN UEP"
click at [525, 422] on input "SUBANG JAYA SELAGOR" at bounding box center [603, 419] width 421 height 39
type input "SUBANG JAYA SELANGOR"
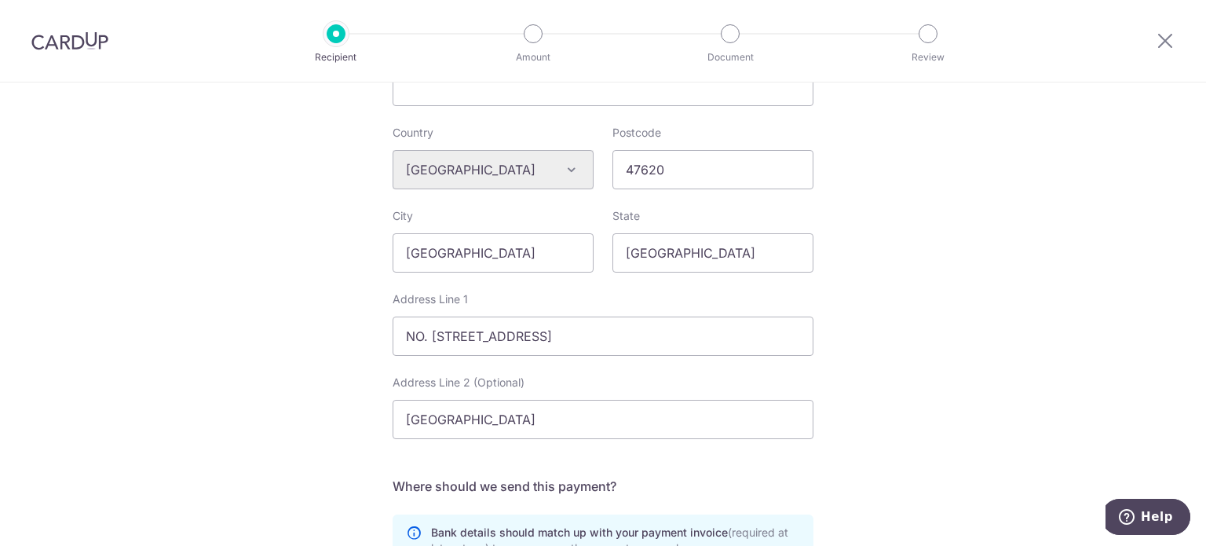
click at [627, 363] on div "Country Algeria Andorra Angola Anguilla Argentina Armenia Aruba Australia Austr…" at bounding box center [603, 291] width 421 height 333
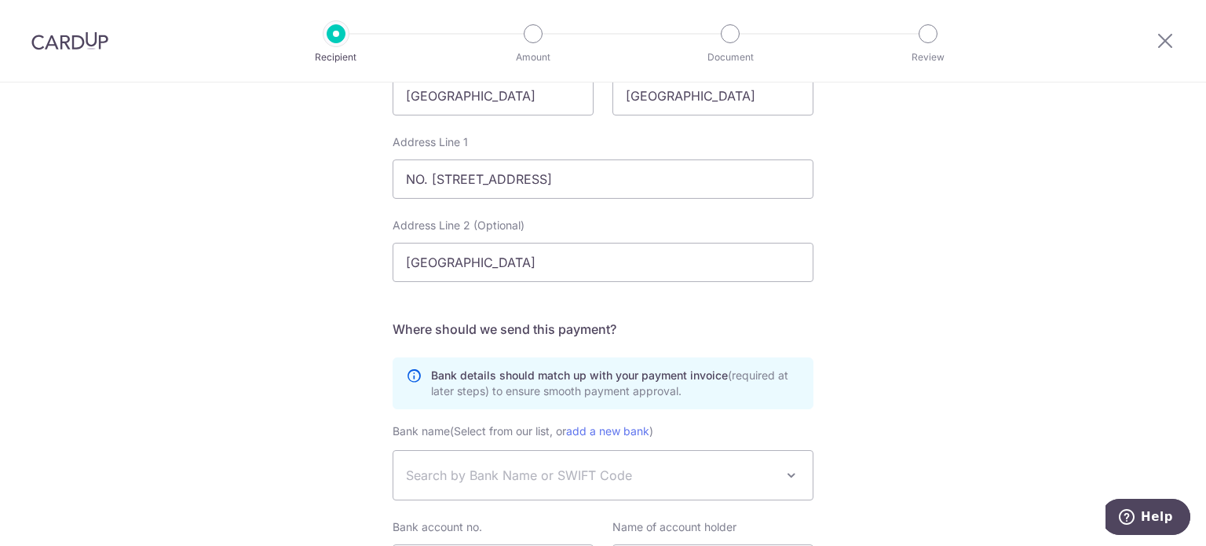
scroll to position [864, 0]
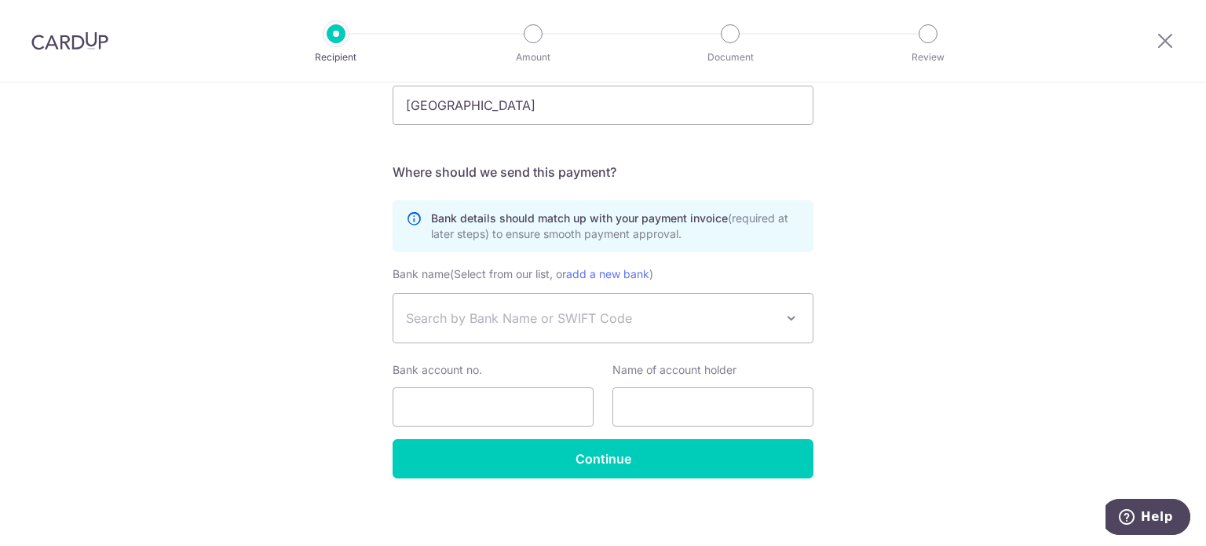
click at [637, 322] on span "Search by Bank Name or SWIFT Code" at bounding box center [590, 318] width 369 height 19
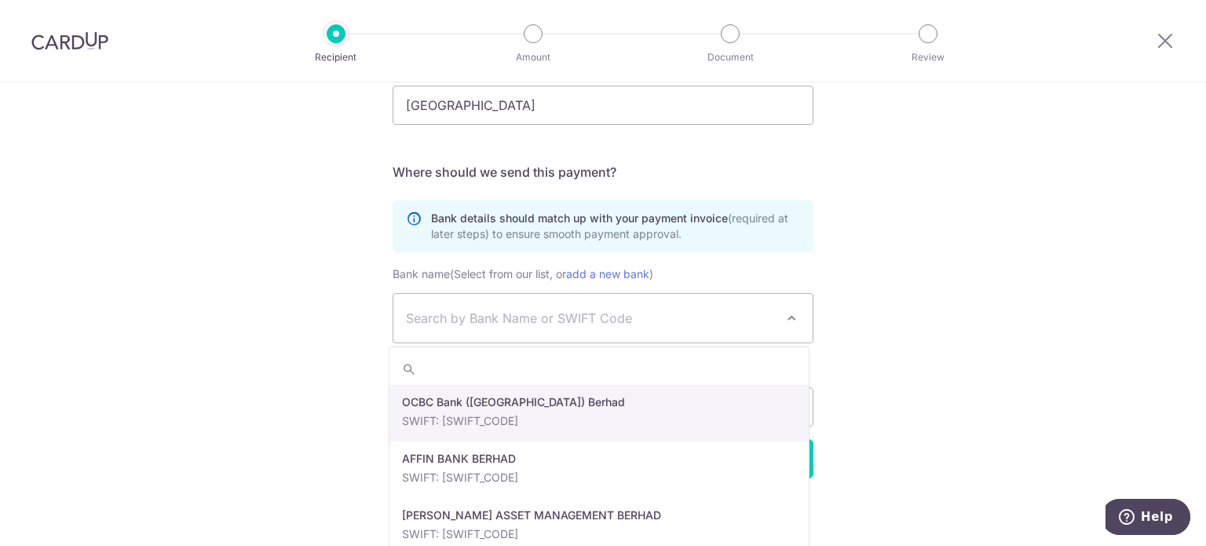
click at [634, 313] on span "Search by Bank Name or SWIFT Code" at bounding box center [590, 318] width 369 height 19
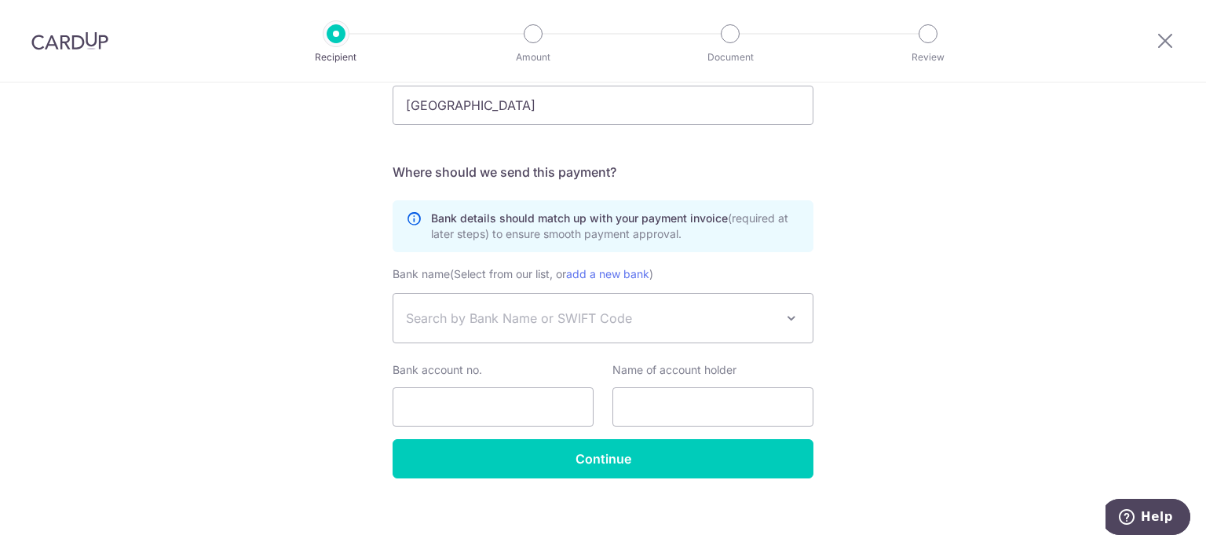
click at [612, 333] on span "Search by Bank Name or SWIFT Code" at bounding box center [602, 318] width 419 height 49
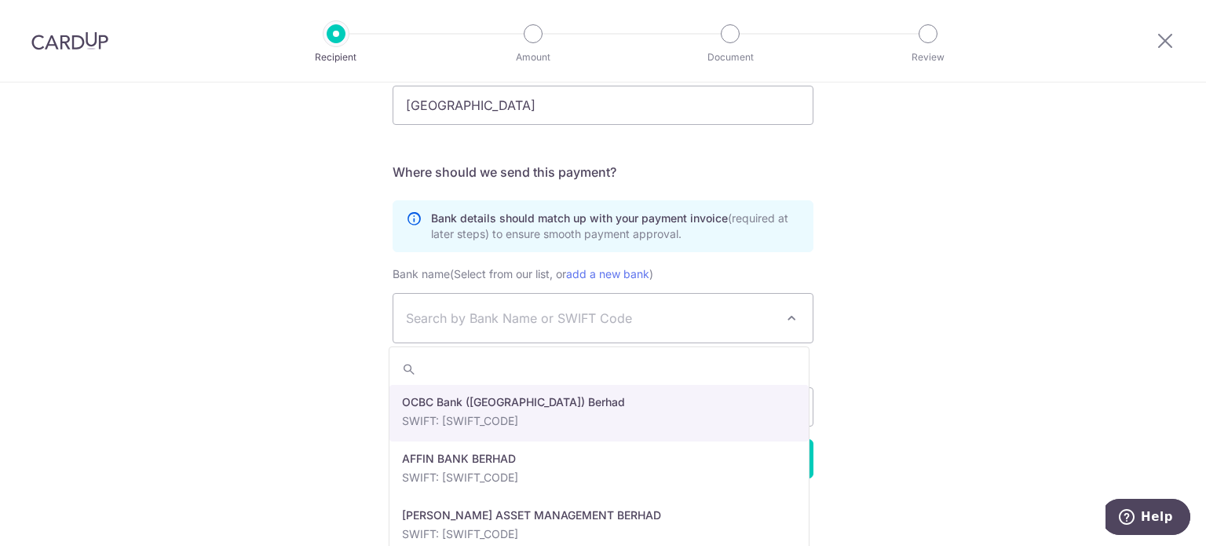
click at [550, 371] on input "search" at bounding box center [598, 368] width 419 height 31
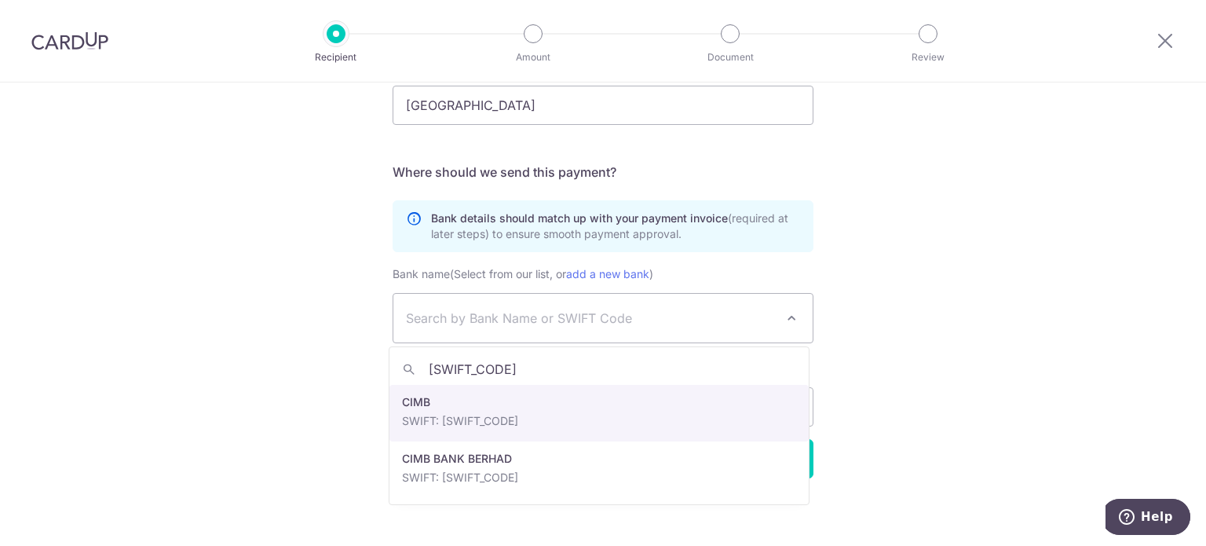
type input "CIBBMYKL"
click at [523, 423] on input "Bank account no." at bounding box center [493, 406] width 201 height 39
select select "43"
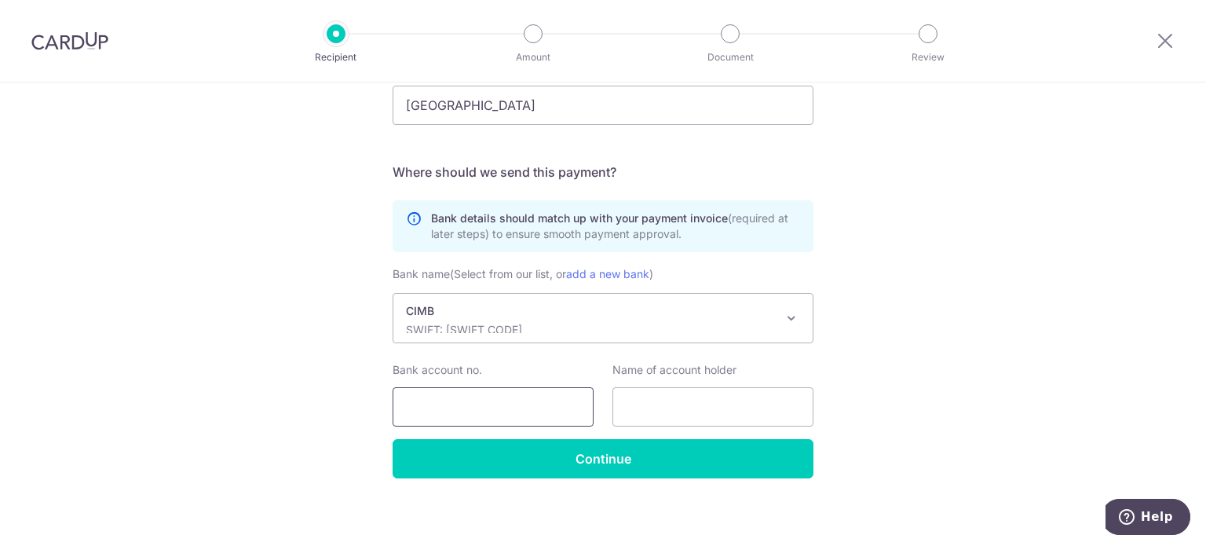
click at [521, 405] on input "Bank account no." at bounding box center [493, 406] width 201 height 39
paste input "800 431 7701"
click at [430, 410] on input "800 431 7701" at bounding box center [493, 406] width 201 height 39
type input "8004317701"
click at [693, 398] on input "text" at bounding box center [712, 406] width 201 height 39
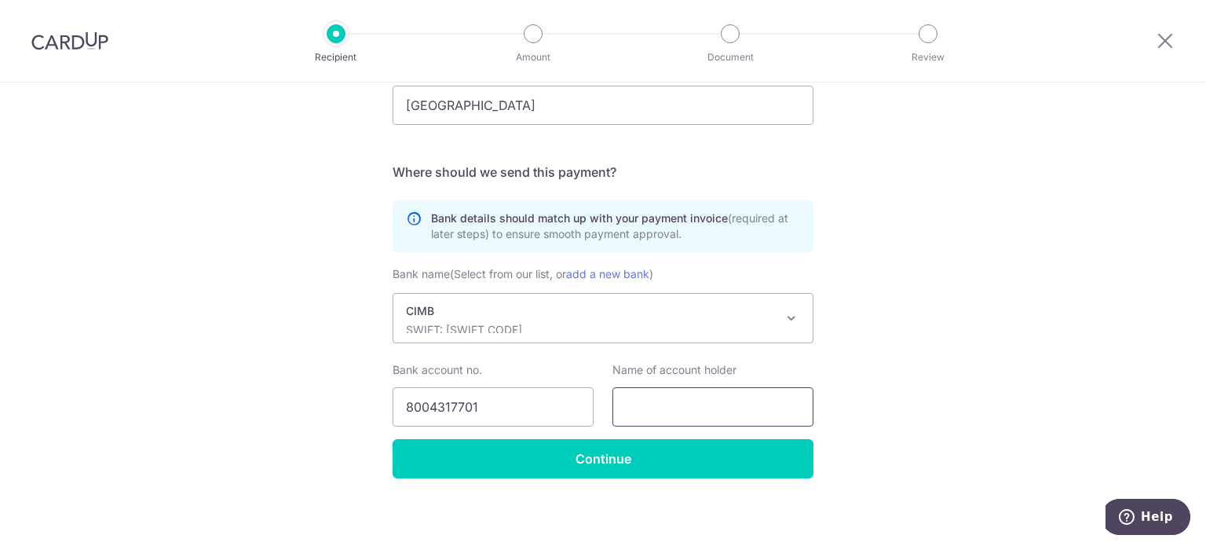
paste input "SUTO ITEC (MALAYSIA) SDN.BHD."
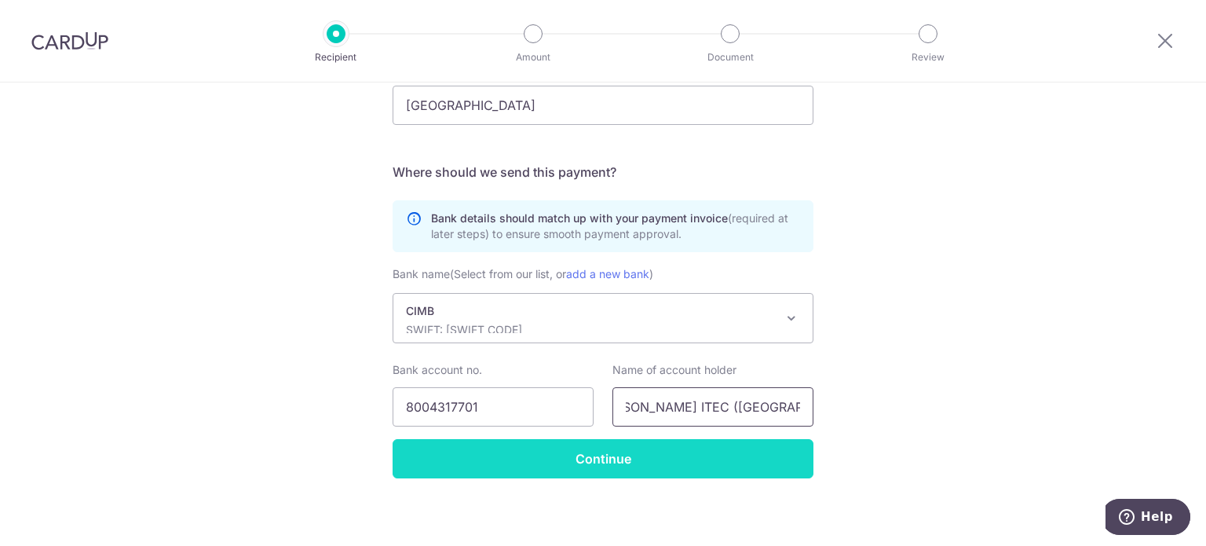
type input "SUTO ITEC (MALAYSIA) SDN.BHD."
click at [602, 462] on input "Continue" at bounding box center [603, 458] width 421 height 39
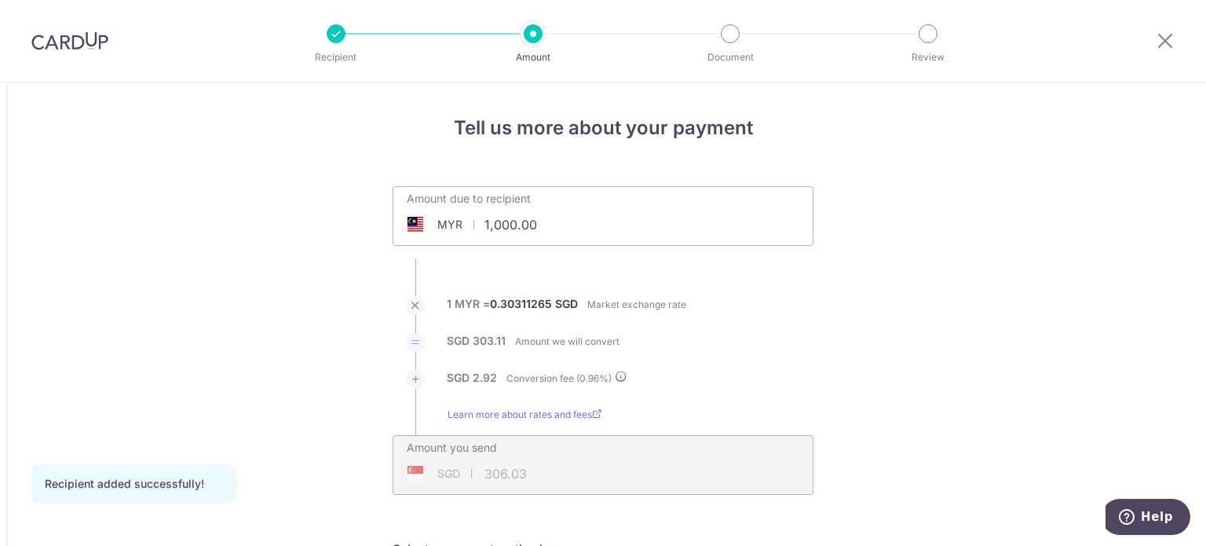
click at [530, 210] on input "1,000.00" at bounding box center [514, 224] width 243 height 36
drag, startPoint x: 474, startPoint y: 224, endPoint x: 688, endPoint y: 224, distance: 213.5
click at [688, 224] on div "Amount due to recipient MYR 1,000.00 1000" at bounding box center [603, 216] width 421 height 60
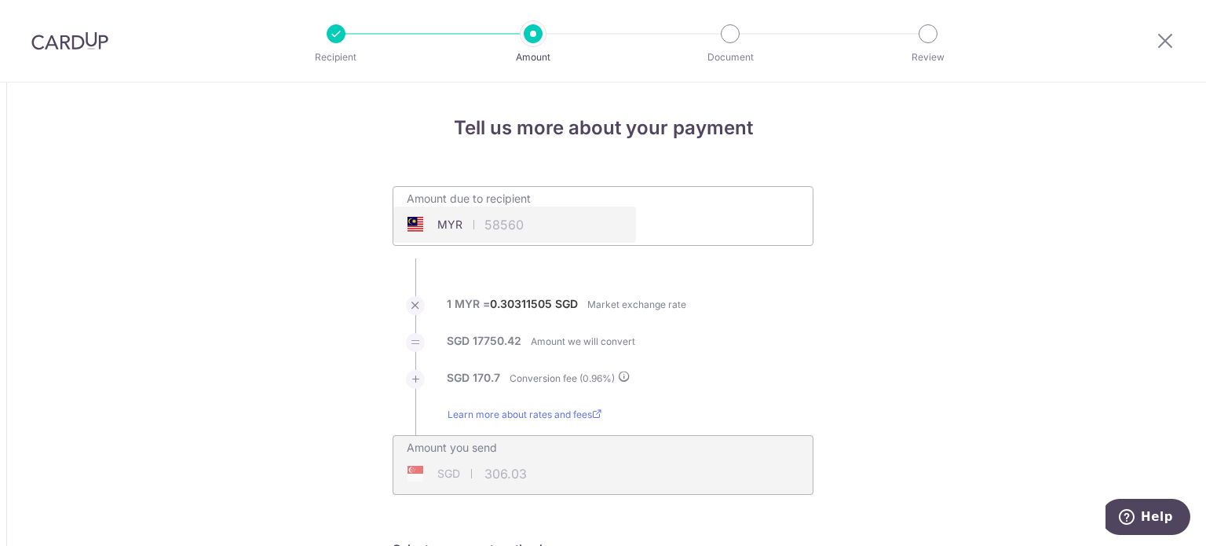
type input "58,560.00"
type input "17,921.12"
drag, startPoint x: 487, startPoint y: 302, endPoint x: 547, endPoint y: 304, distance: 60.5
click at [547, 304] on label "1 MYR = 0.30311505 SGD" at bounding box center [512, 308] width 131 height 25
copy label "0.30311505"
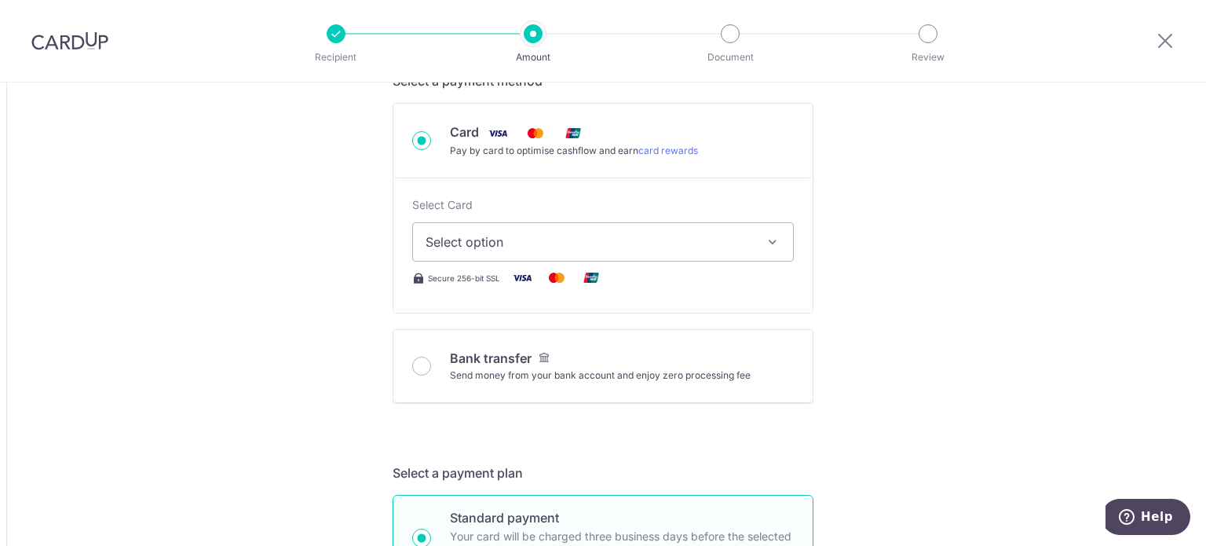
scroll to position [471, 0]
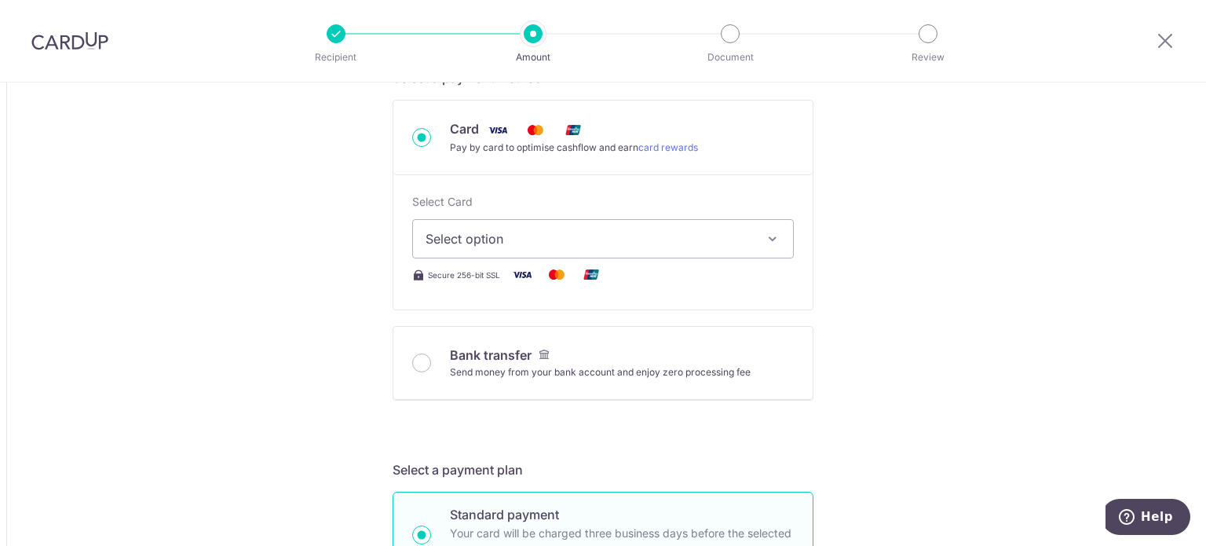
click at [615, 235] on span "Select option" at bounding box center [588, 238] width 327 height 19
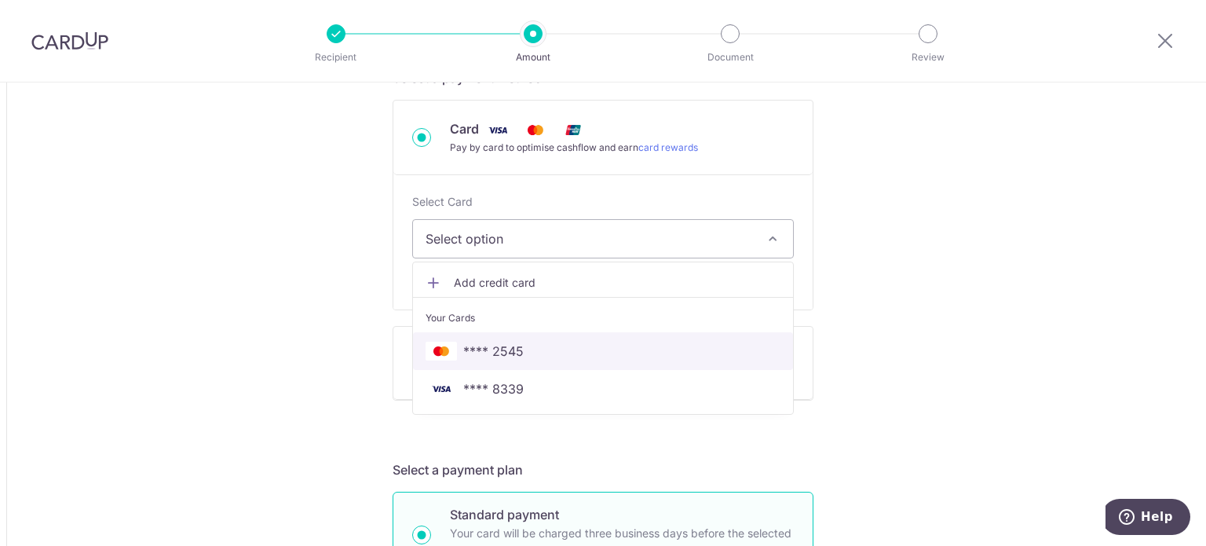
click at [527, 351] on span "**** 2545" at bounding box center [602, 350] width 355 height 19
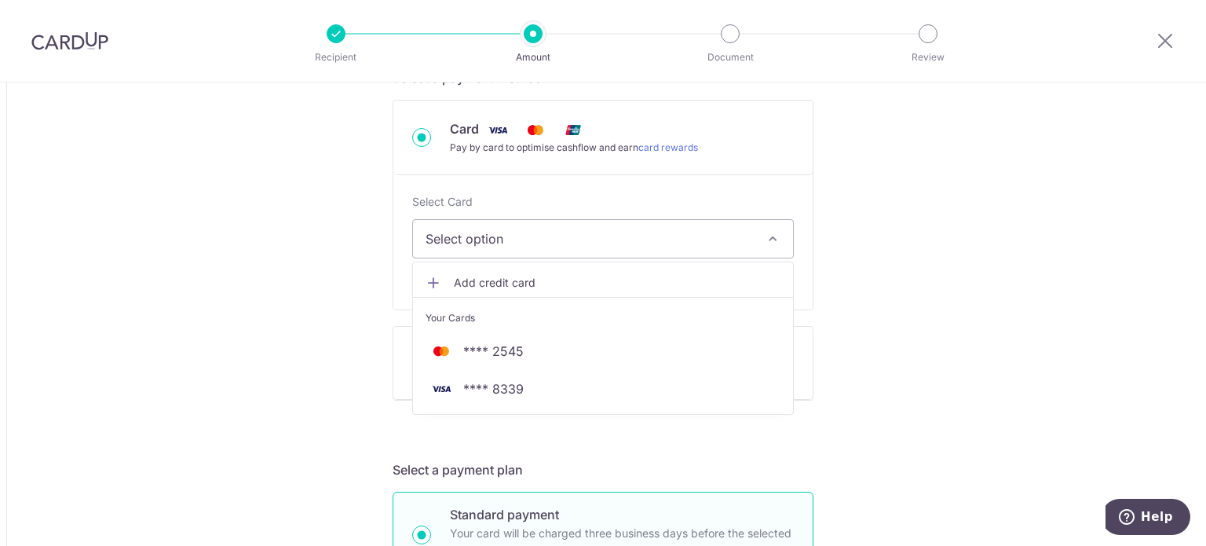
type input "58,560.00"
type input "17,919.77"
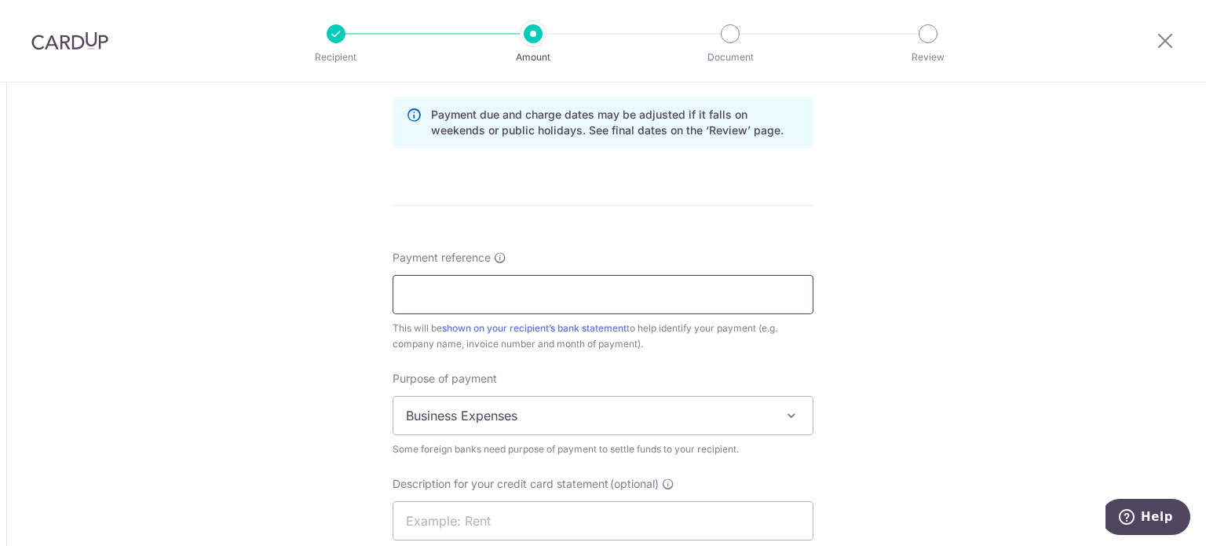
scroll to position [1256, 0]
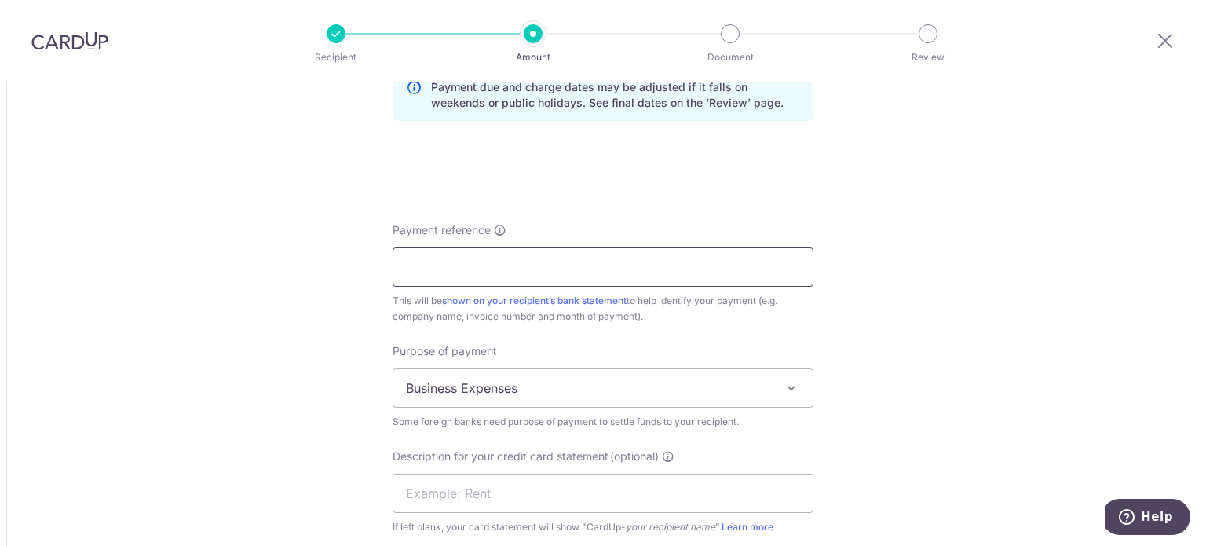
click at [509, 269] on input "Payment reference" at bounding box center [603, 266] width 421 height 39
paste input "MY-SO-2506-0512"
type input "MY-SO-2506-0512"
click at [509, 406] on div "Purpose of payment Business Expenses Education Schools and Training Goods Purch…" at bounding box center [603, 386] width 421 height 86
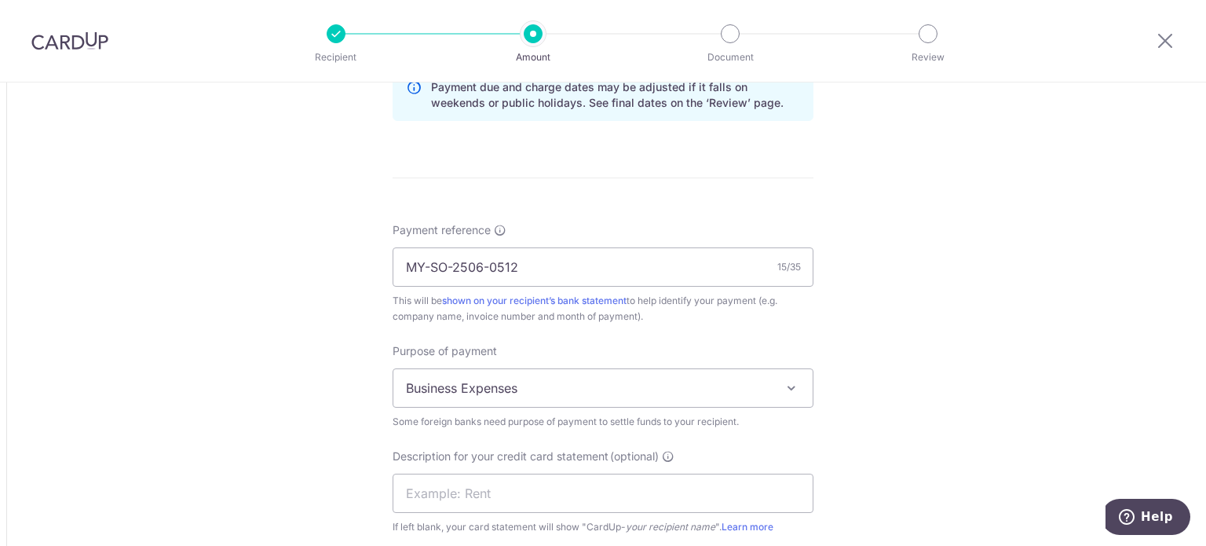
click at [510, 390] on span "Business Expenses" at bounding box center [602, 388] width 419 height 38
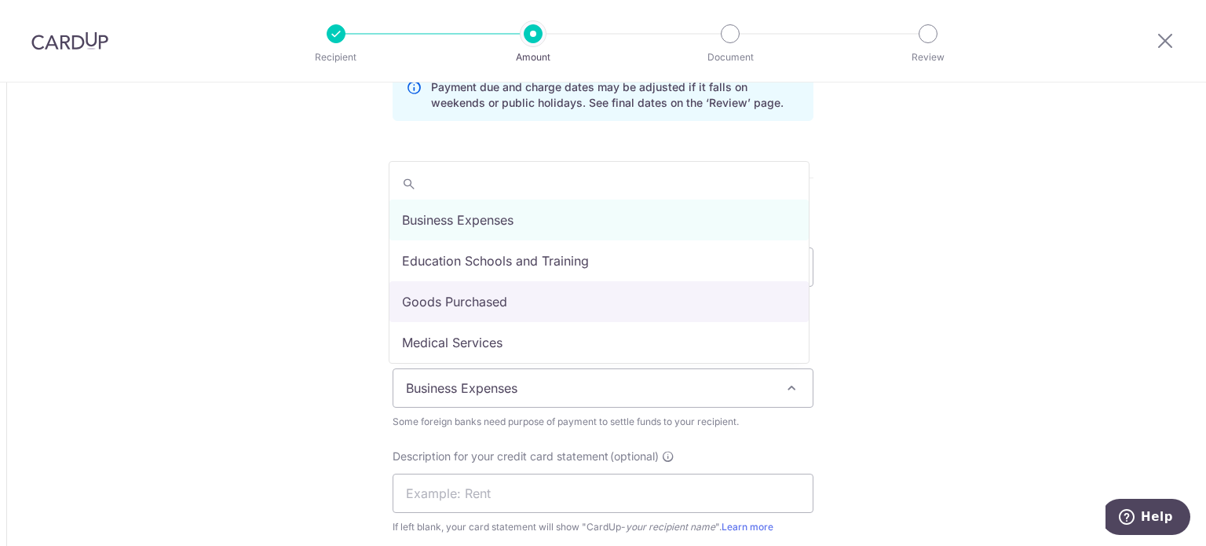
select select "Goods Purchased"
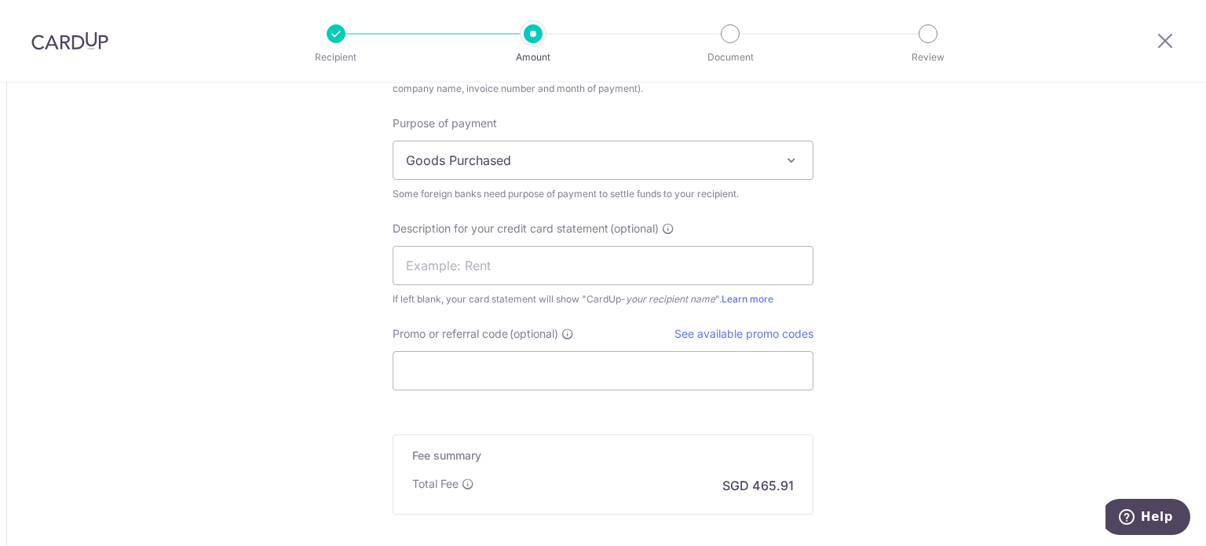
scroll to position [1492, 0]
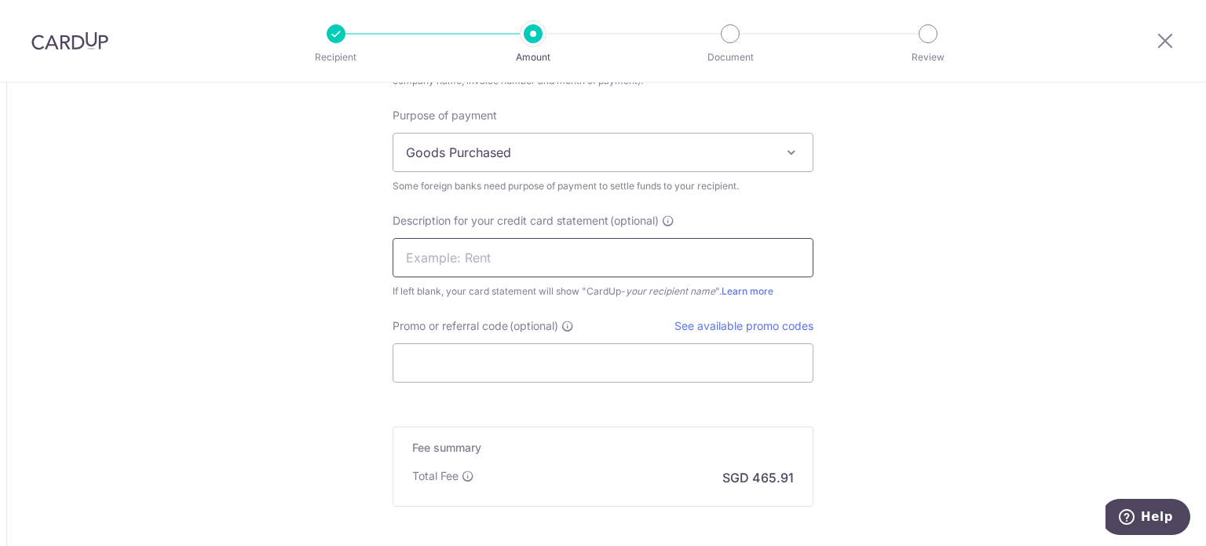
click at [564, 254] on input "text" at bounding box center [603, 257] width 421 height 39
type input "SUTO ITEC"
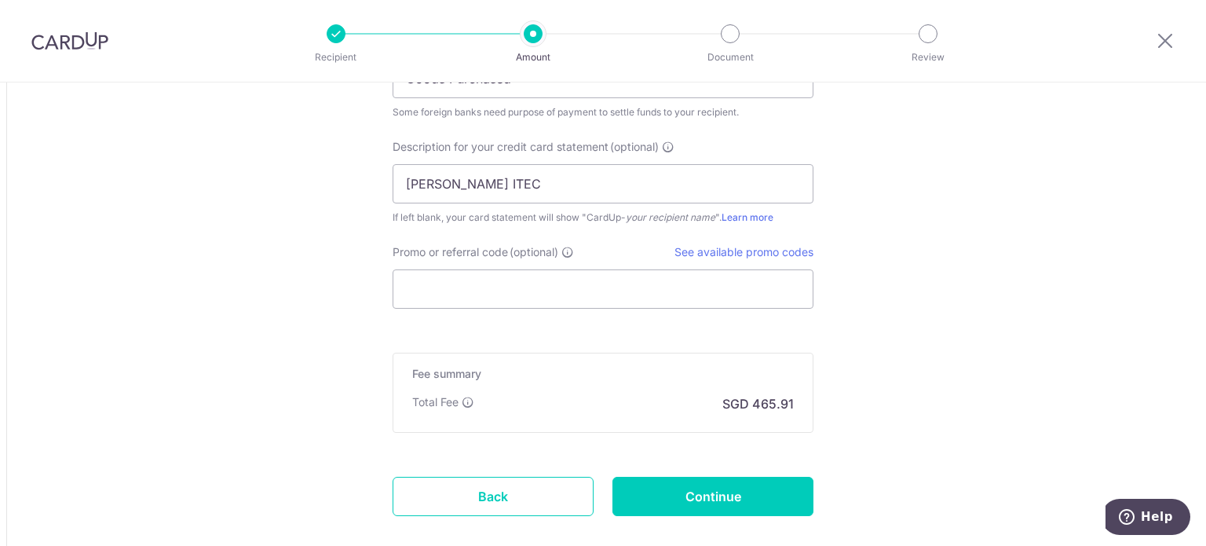
scroll to position [1649, 0]
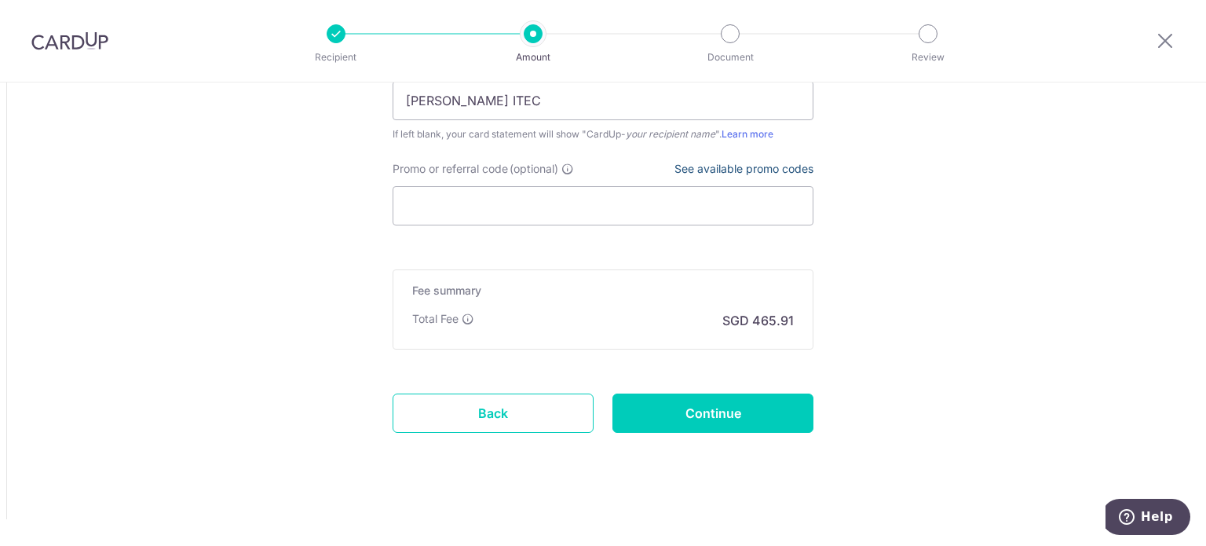
click at [742, 168] on link "See available promo codes" at bounding box center [743, 168] width 139 height 13
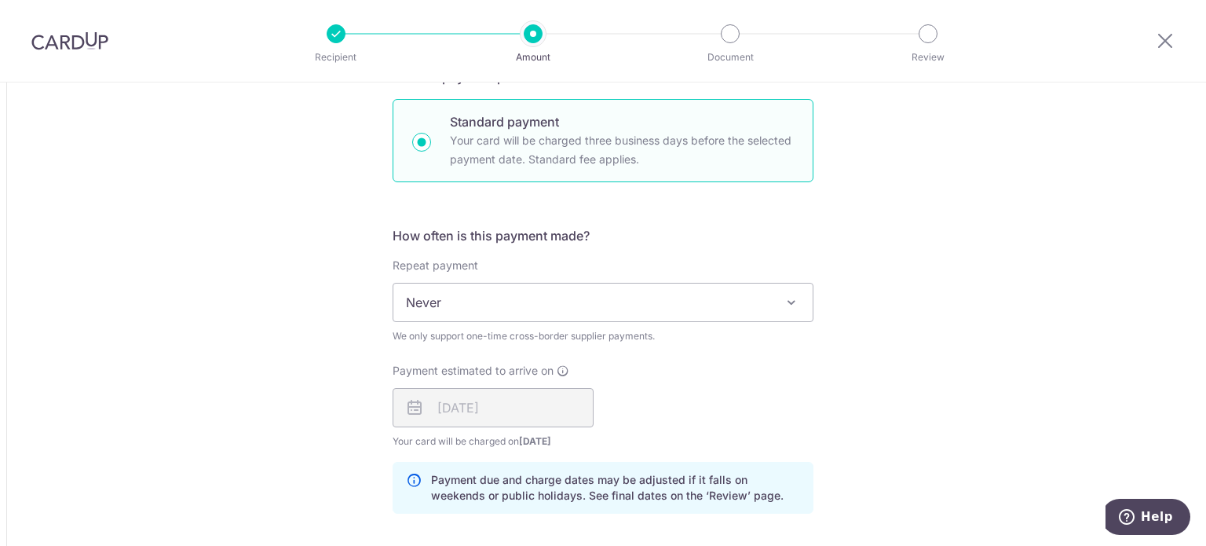
scroll to position [550, 0]
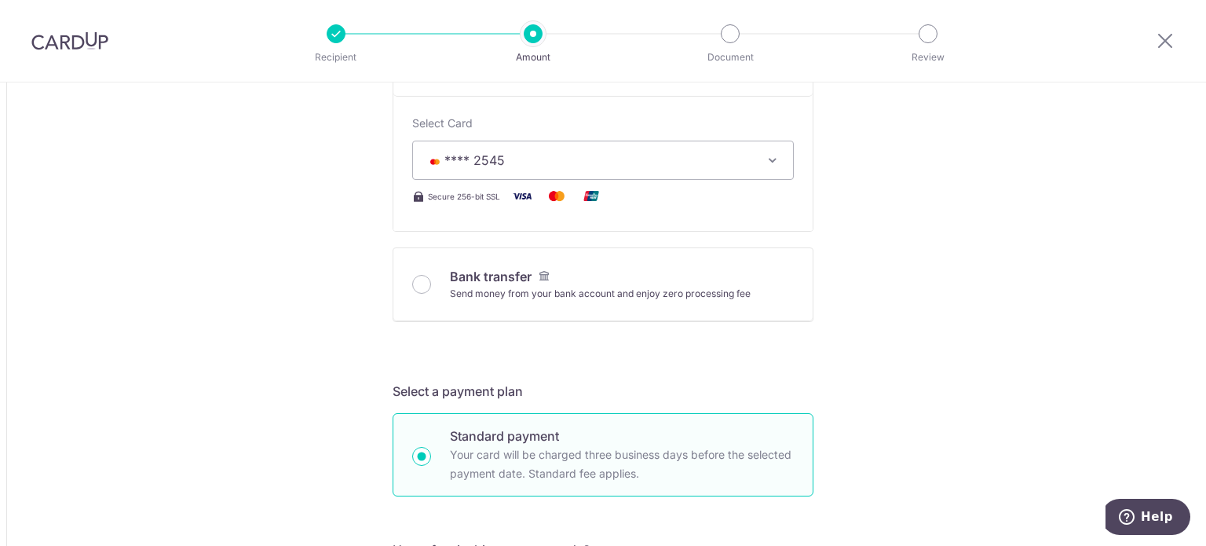
click at [607, 173] on button "**** 2545" at bounding box center [603, 160] width 382 height 39
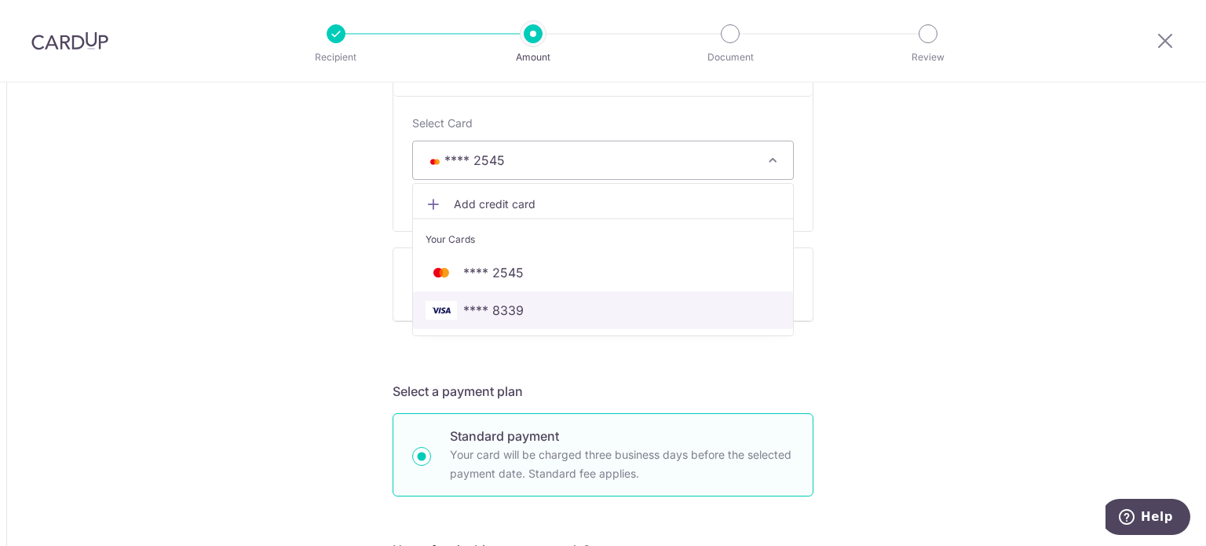
drag, startPoint x: 539, startPoint y: 311, endPoint x: 878, endPoint y: 291, distance: 340.5
click at [539, 310] on span "**** 8339" at bounding box center [602, 310] width 355 height 19
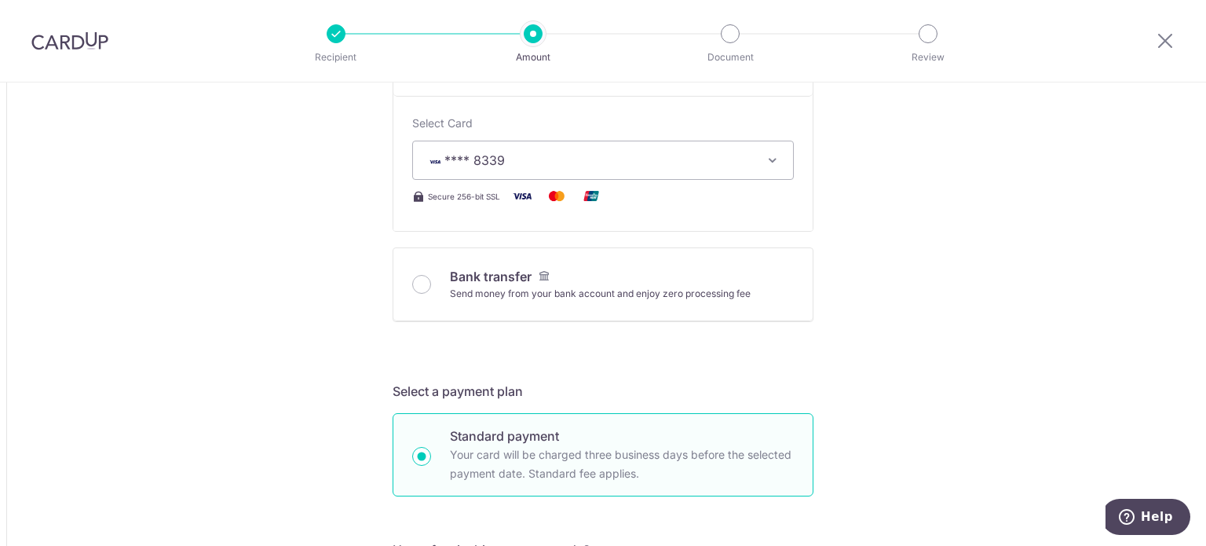
type input "58,560.00"
type input "17,920.70"
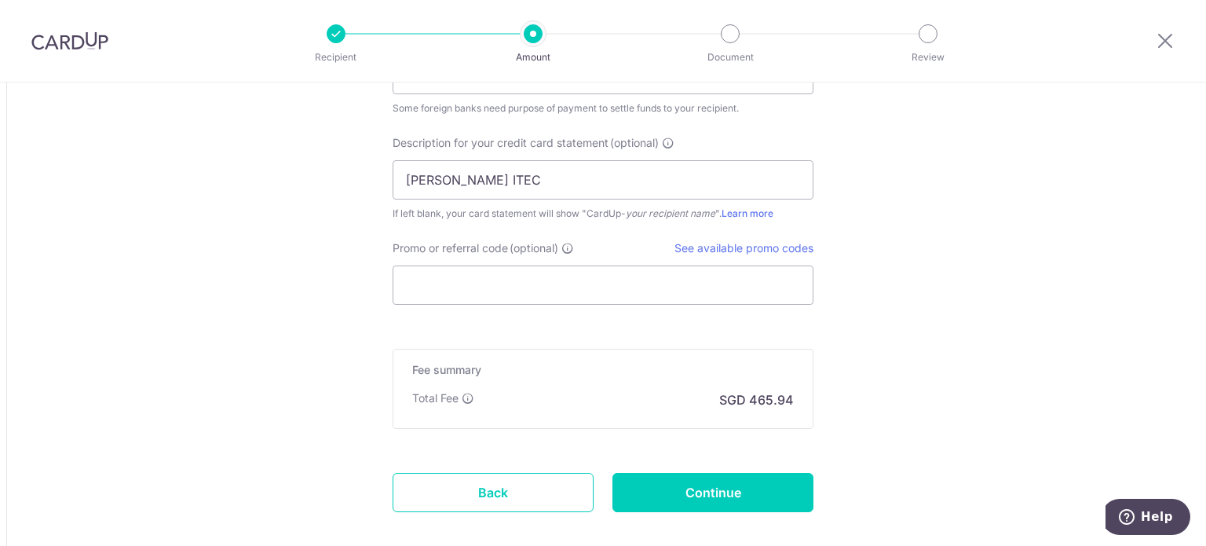
scroll to position [1570, 0]
click at [499, 287] on input "Promo or referral code (optional)" at bounding box center [603, 284] width 421 height 39
paste input "BOFF185"
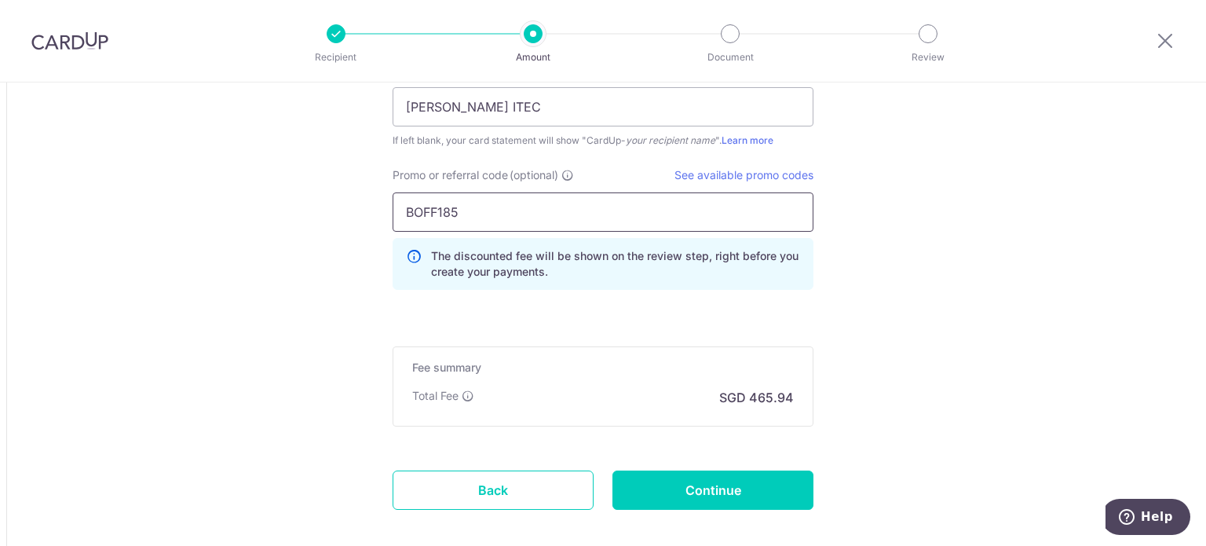
scroll to position [1720, 0]
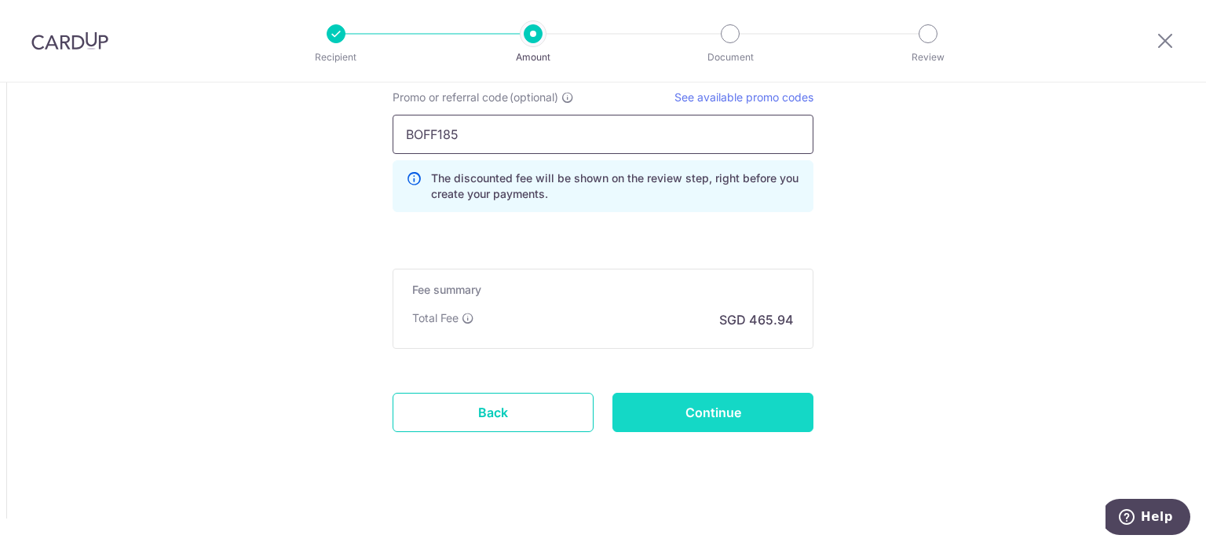
type input "BOFF185"
click at [732, 423] on input "Continue" at bounding box center [712, 412] width 201 height 39
type input "Create Schedule"
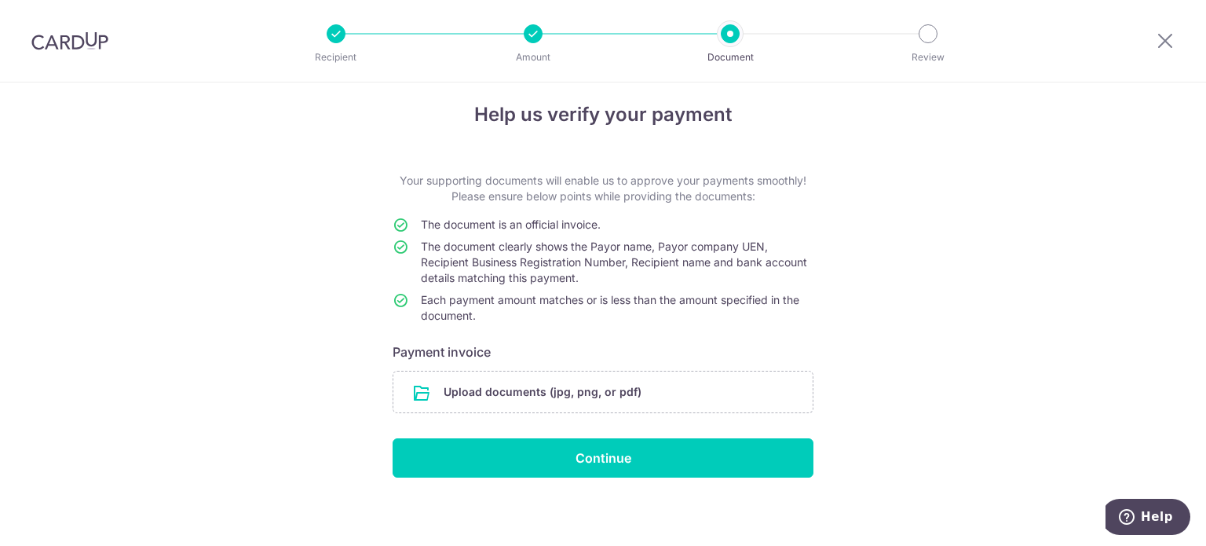
scroll to position [18, 0]
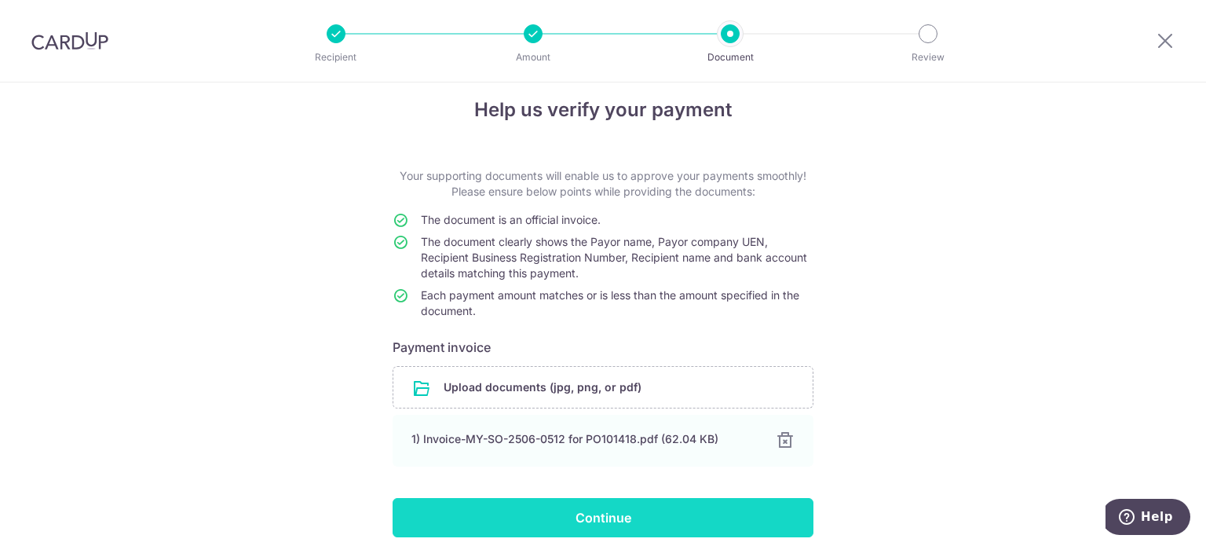
click at [663, 524] on input "Continue" at bounding box center [603, 517] width 421 height 39
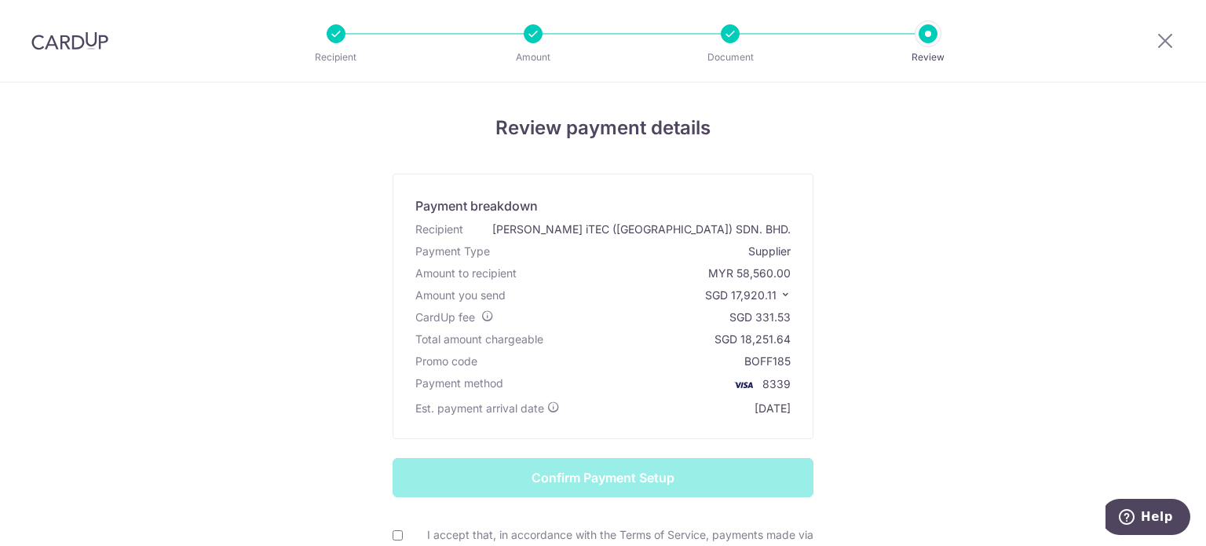
click at [781, 291] on icon at bounding box center [785, 294] width 11 height 11
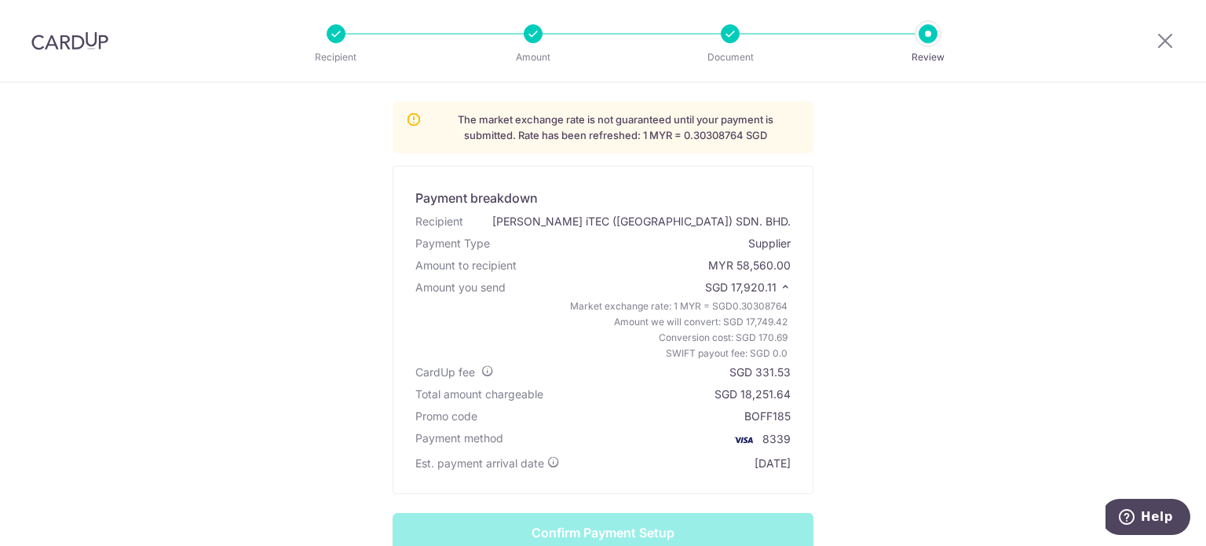
scroll to position [157, 0]
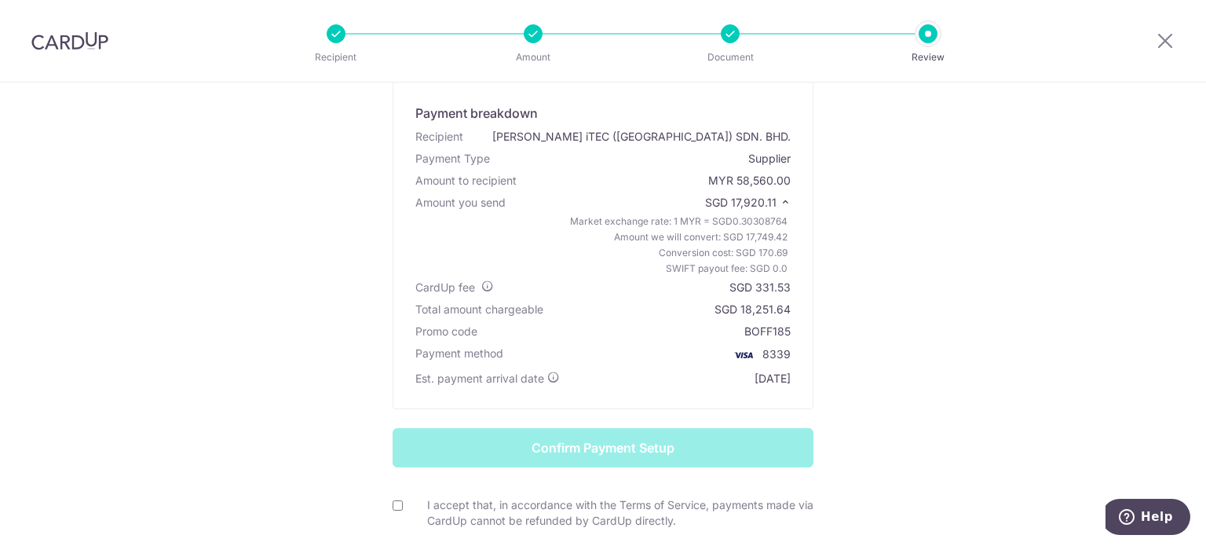
click at [928, 292] on div "Review payment details The market exchange rate is not guaranteed until your pa…" at bounding box center [603, 296] width 919 height 679
click at [395, 505] on input "I accept that, in accordance with the Terms of Service, payments made via CardU…" at bounding box center [398, 505] width 10 height 10
checkbox input "true"
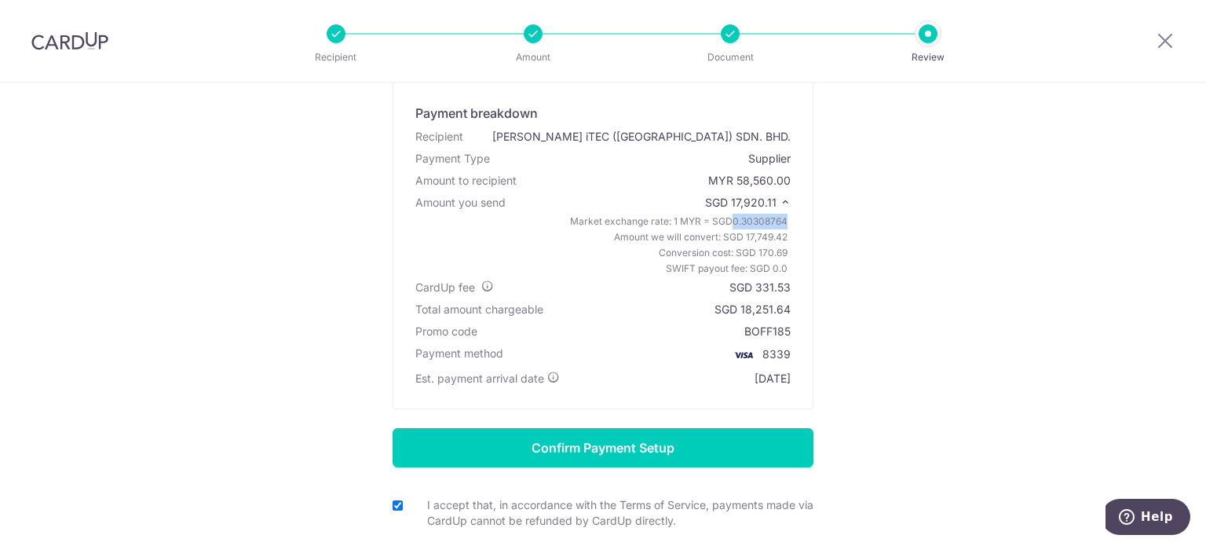
drag, startPoint x: 729, startPoint y: 219, endPoint x: 786, endPoint y: 222, distance: 57.4
click at [786, 222] on div "Market exchange rate: 1 MYR = SGD 0.30308764 Amount we will convert: SGD 17,749…" at bounding box center [603, 245] width 382 height 63
copy span "0.30308764"
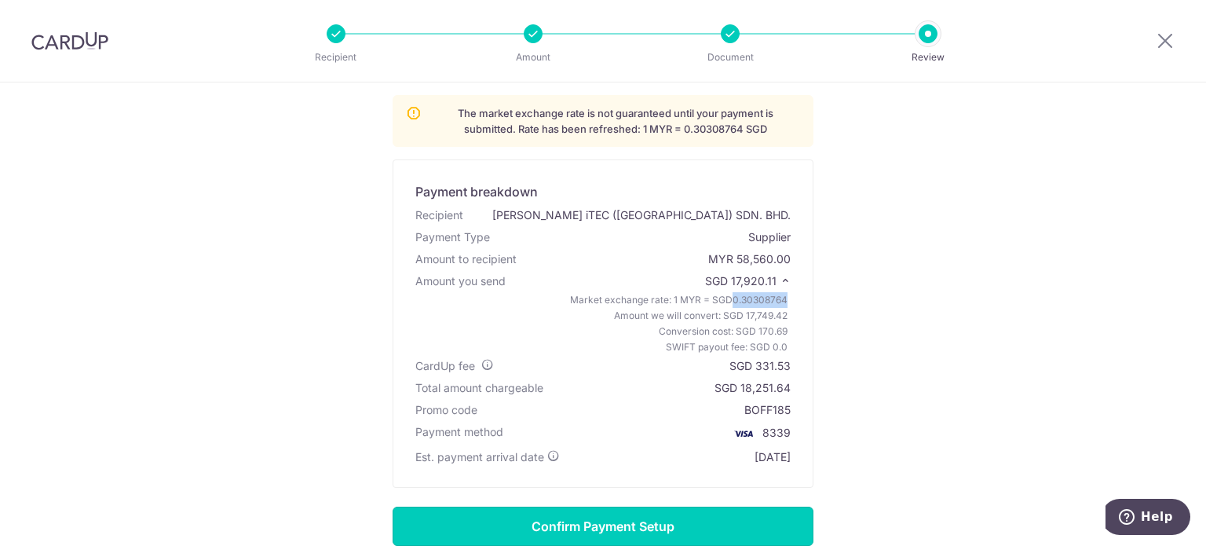
click at [673, 524] on input "Confirm Payment Setup" at bounding box center [603, 525] width 421 height 39
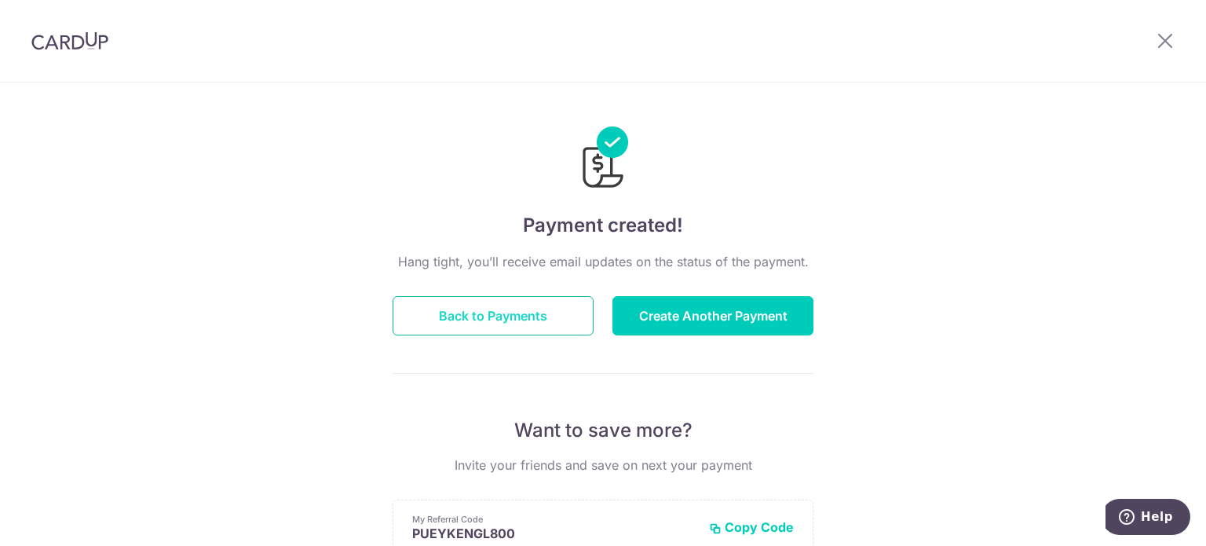
click at [520, 323] on button "Back to Payments" at bounding box center [493, 315] width 201 height 39
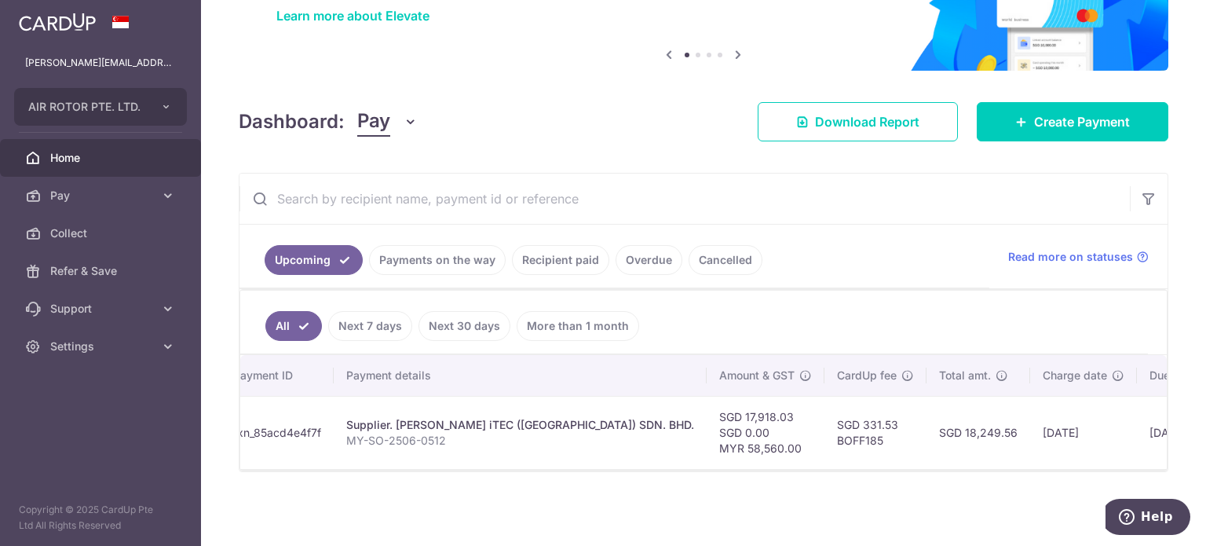
scroll to position [0, 217]
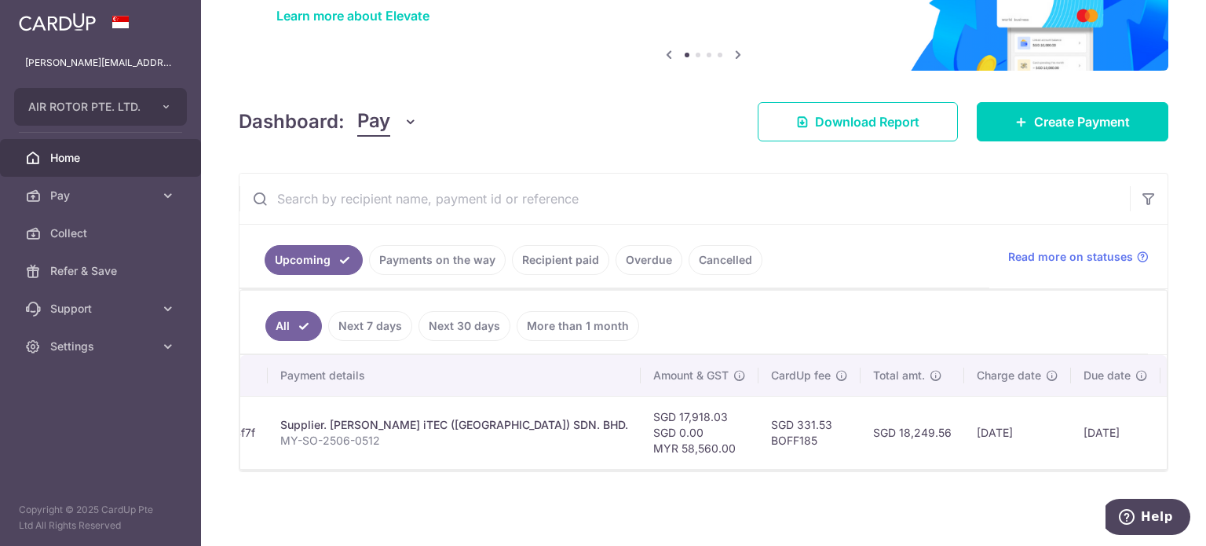
click at [964, 429] on td "[DATE]" at bounding box center [1017, 432] width 107 height 73
click at [758, 419] on td "SGD 331.53 BOFF185" at bounding box center [809, 432] width 102 height 73
drag, startPoint x: 625, startPoint y: 421, endPoint x: 496, endPoint y: 421, distance: 128.7
click at [641, 421] on td "SGD 17,918.03 SGD 0.00 MYR 58,560.00" at bounding box center [700, 432] width 118 height 73
drag, startPoint x: 490, startPoint y: 421, endPoint x: 440, endPoint y: 419, distance: 50.3
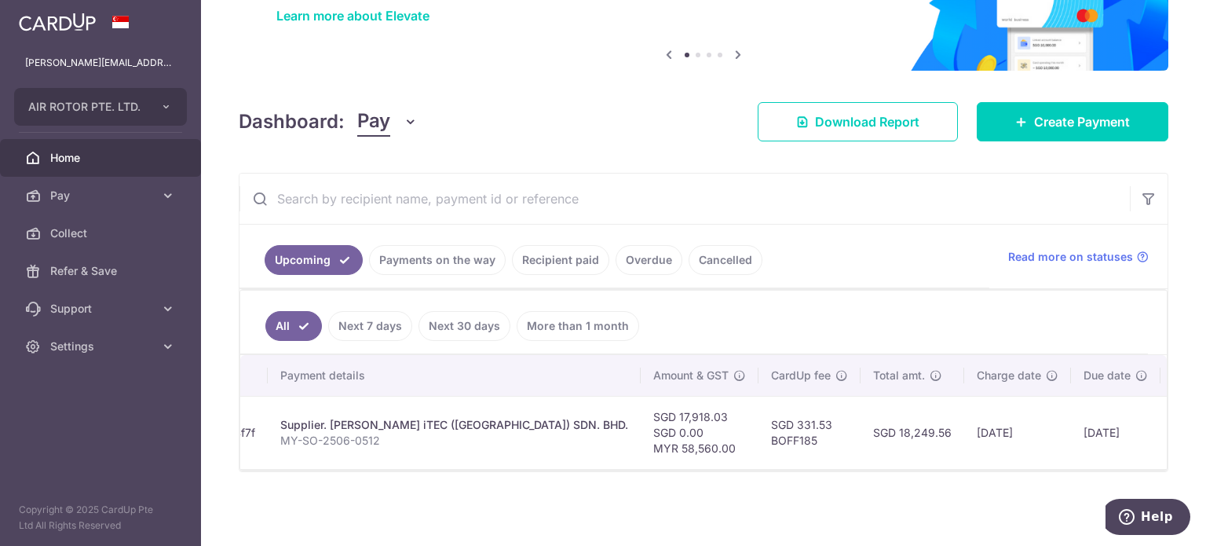
click at [467, 421] on div "Supplier. [PERSON_NAME] iTEC ([GEOGRAPHIC_DATA]) SDN. BHD." at bounding box center [454, 425] width 348 height 16
click at [367, 407] on td "Supplier. [PERSON_NAME] iTEC ([GEOGRAPHIC_DATA]) SDN. BHD. MY-SO-2506-0512" at bounding box center [454, 432] width 373 height 73
click at [320, 433] on p "MY-SO-2506-0512" at bounding box center [454, 441] width 348 height 16
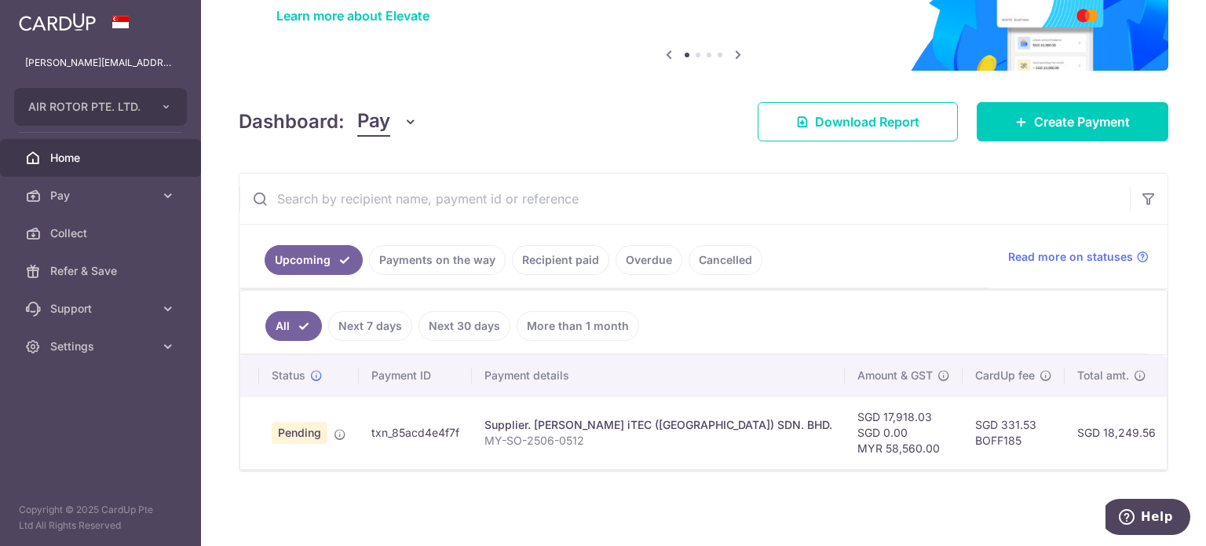
scroll to position [0, 12]
click at [299, 429] on span "Pending" at bounding box center [300, 433] width 56 height 22
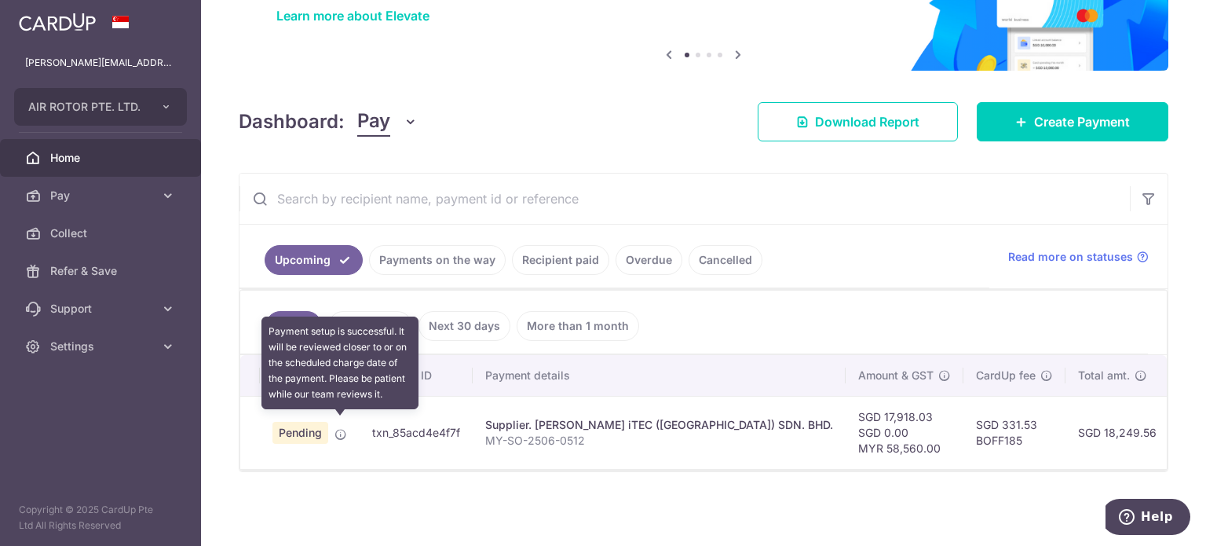
click at [341, 428] on icon at bounding box center [340, 434] width 13 height 13
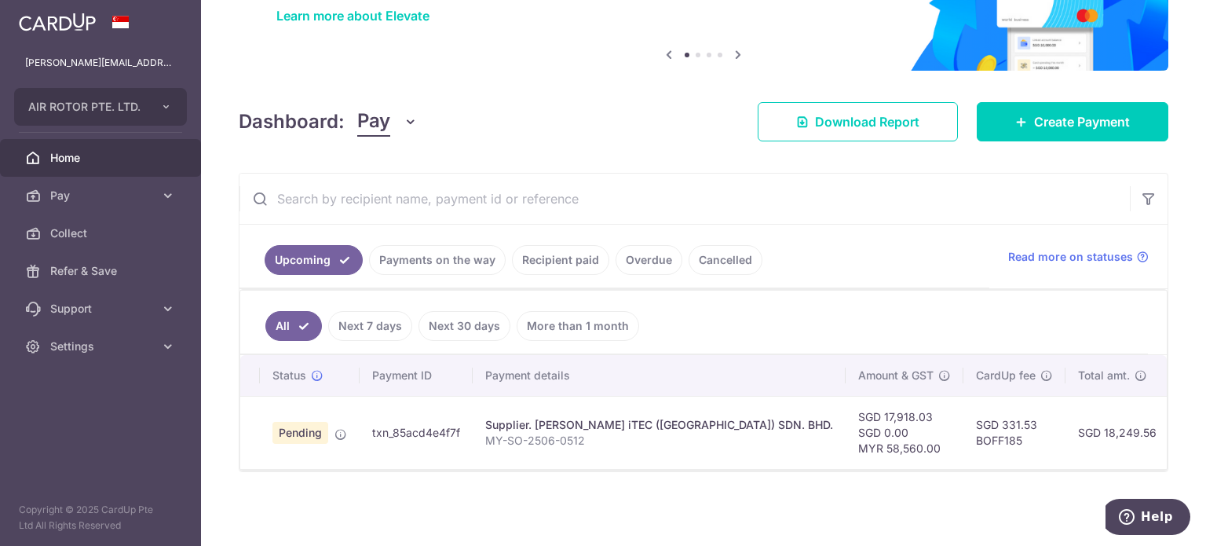
drag, startPoint x: 435, startPoint y: 496, endPoint x: 457, endPoint y: 506, distance: 23.9
click at [436, 497] on div "× Pause Schedule Pause all future payments in this series Pause just this one p…" at bounding box center [703, 273] width 1005 height 546
